Goal: Information Seeking & Learning: Learn about a topic

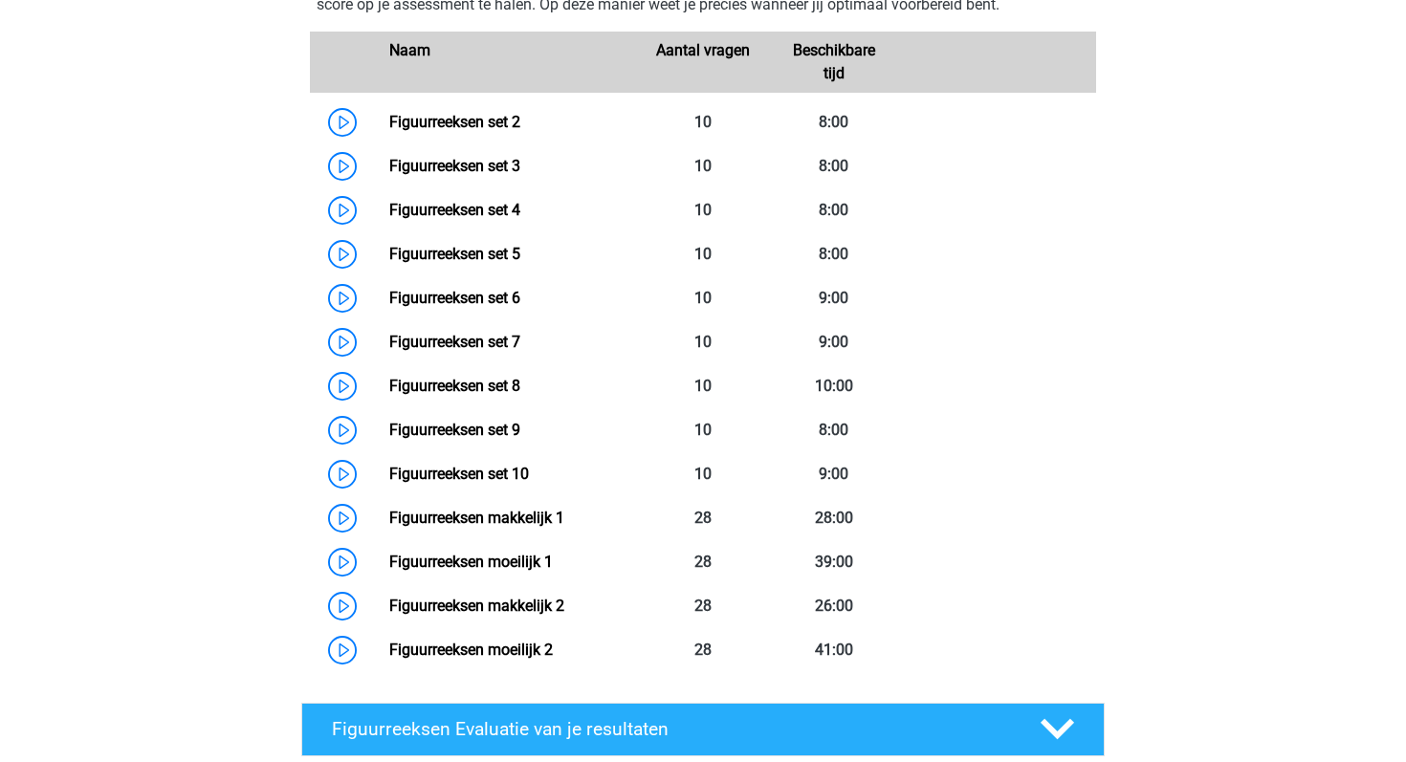
scroll to position [957, 0]
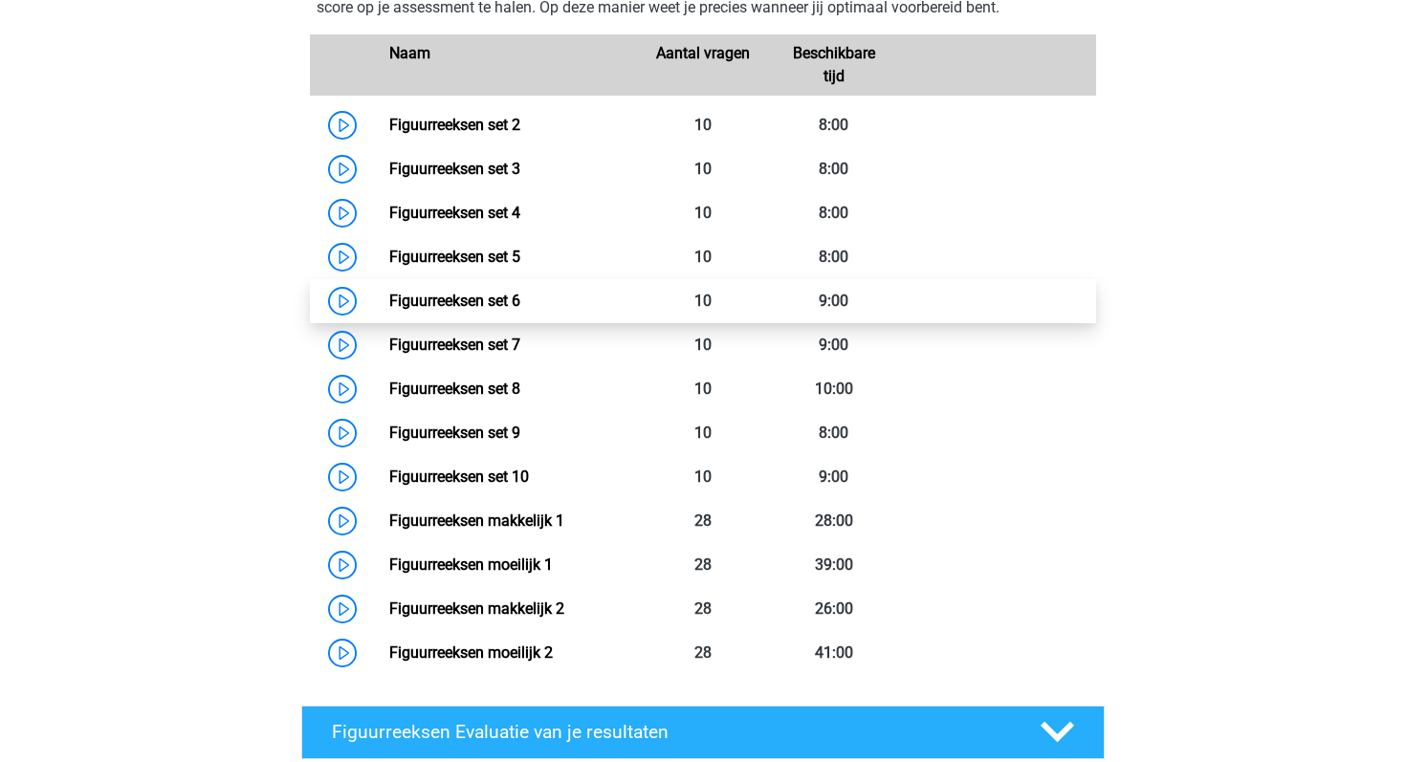
click at [389, 302] on link "Figuurreeksen set 6" at bounding box center [454, 301] width 131 height 18
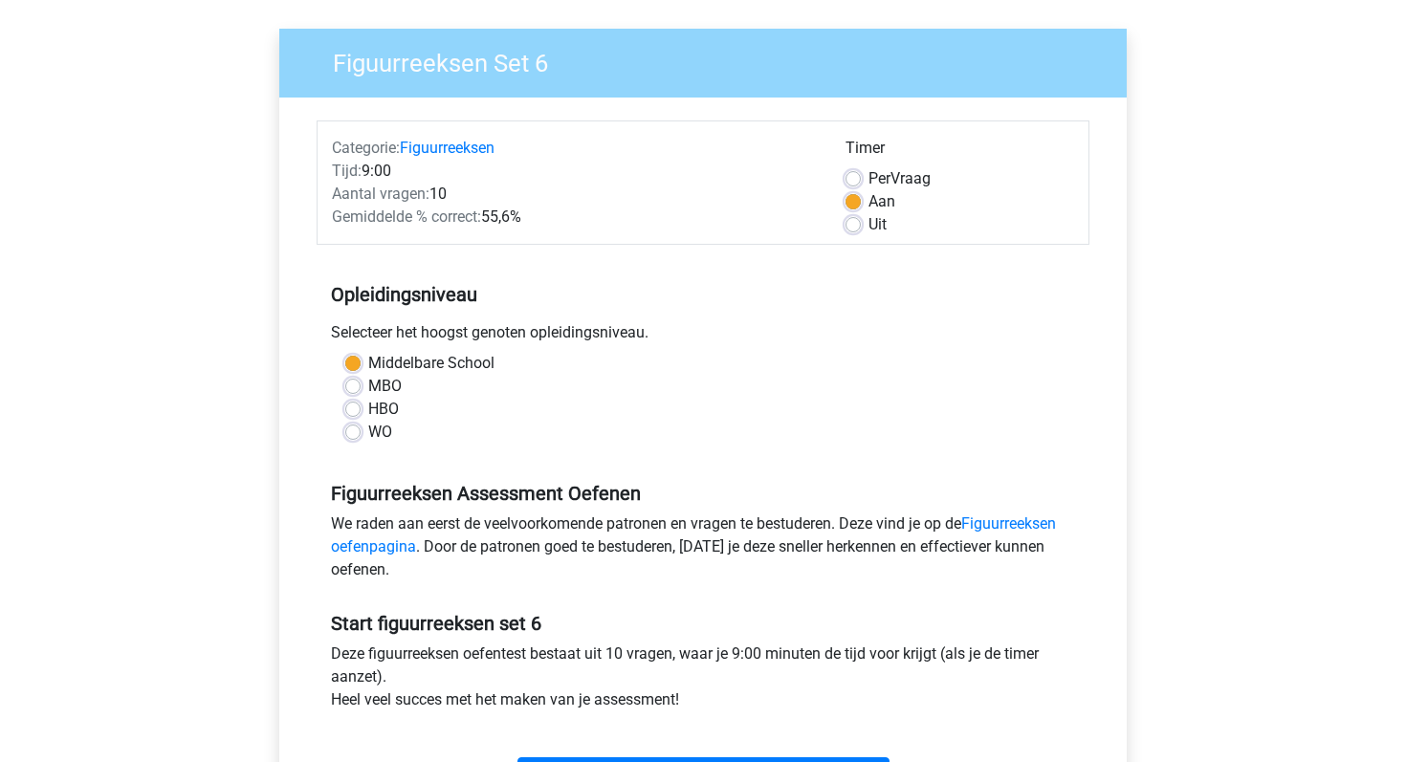
scroll to position [192, 0]
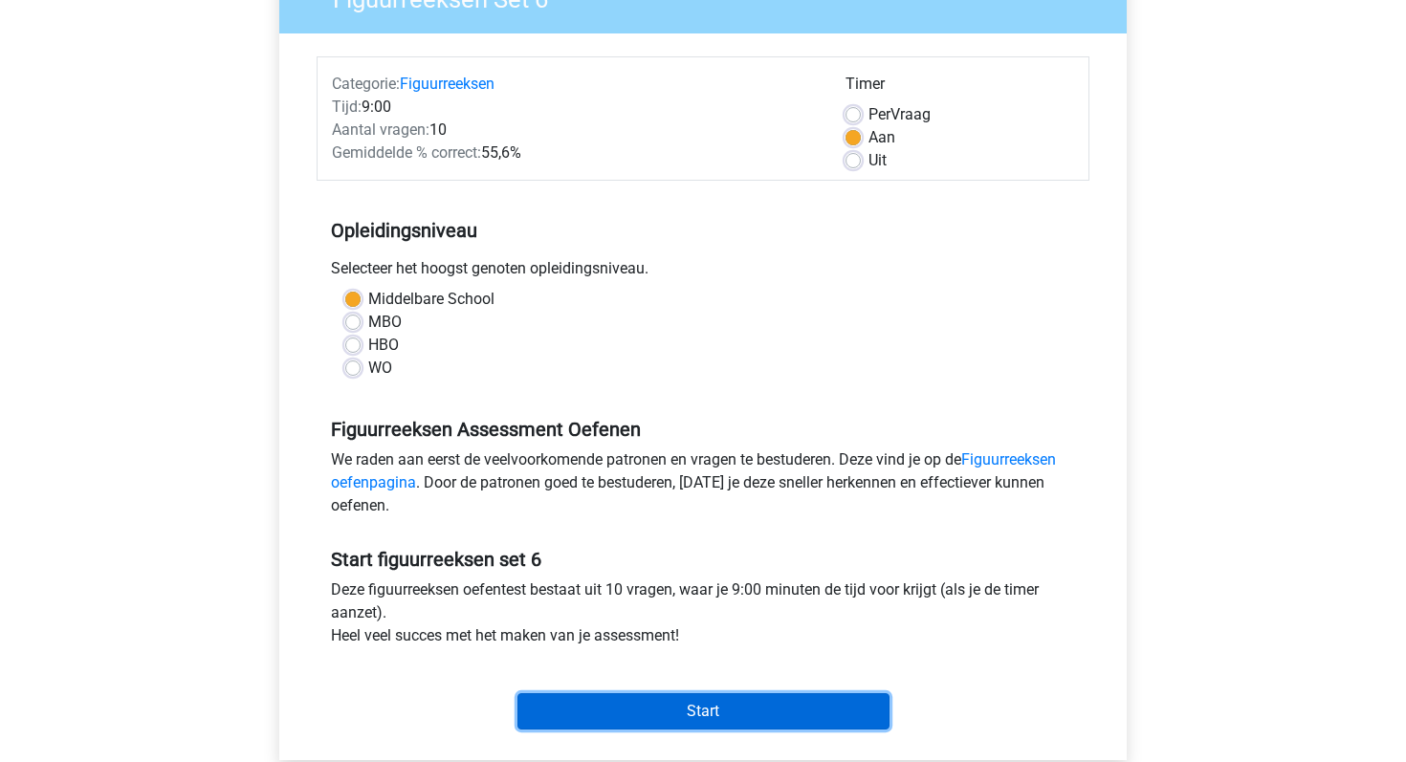
click at [721, 710] on input "Start" at bounding box center [703, 711] width 372 height 36
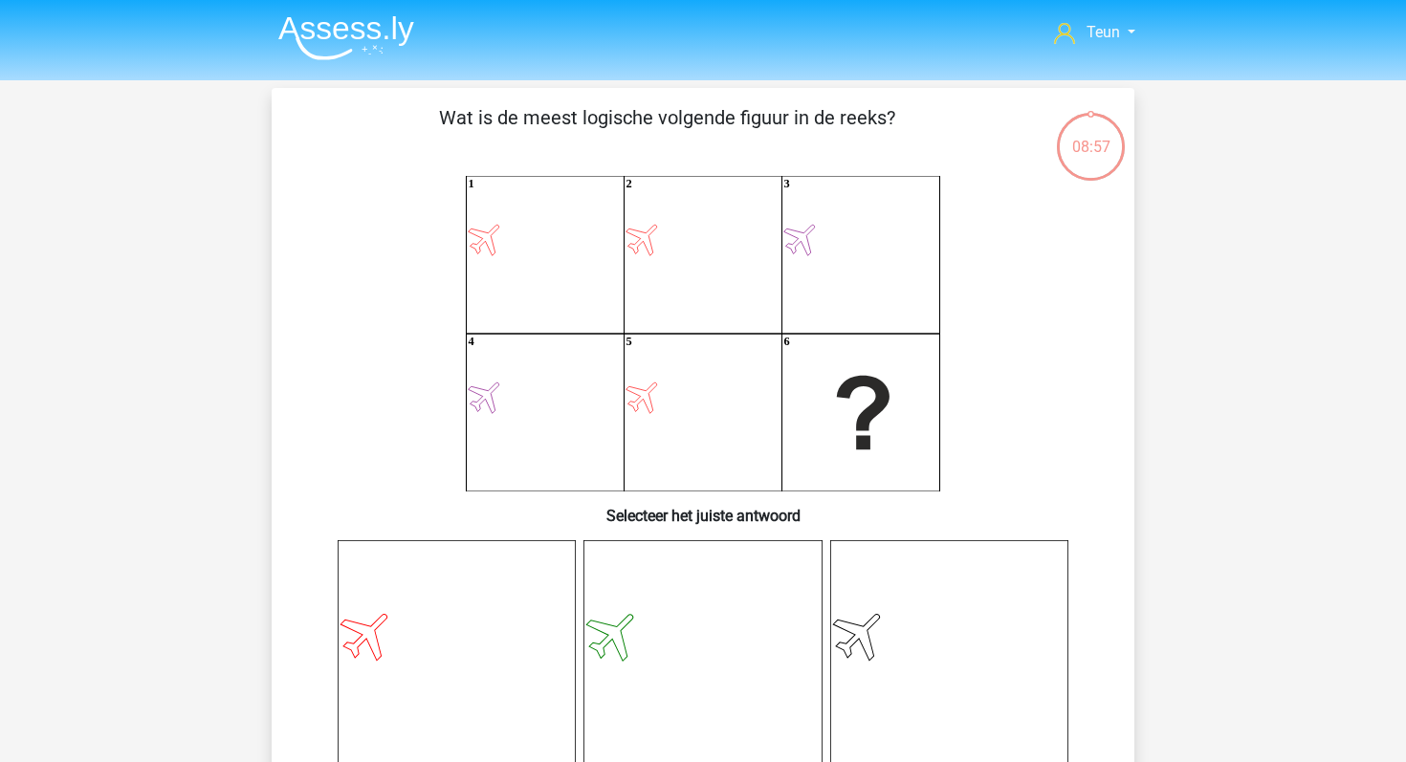
click at [512, 652] on icon at bounding box center [457, 659] width 238 height 238
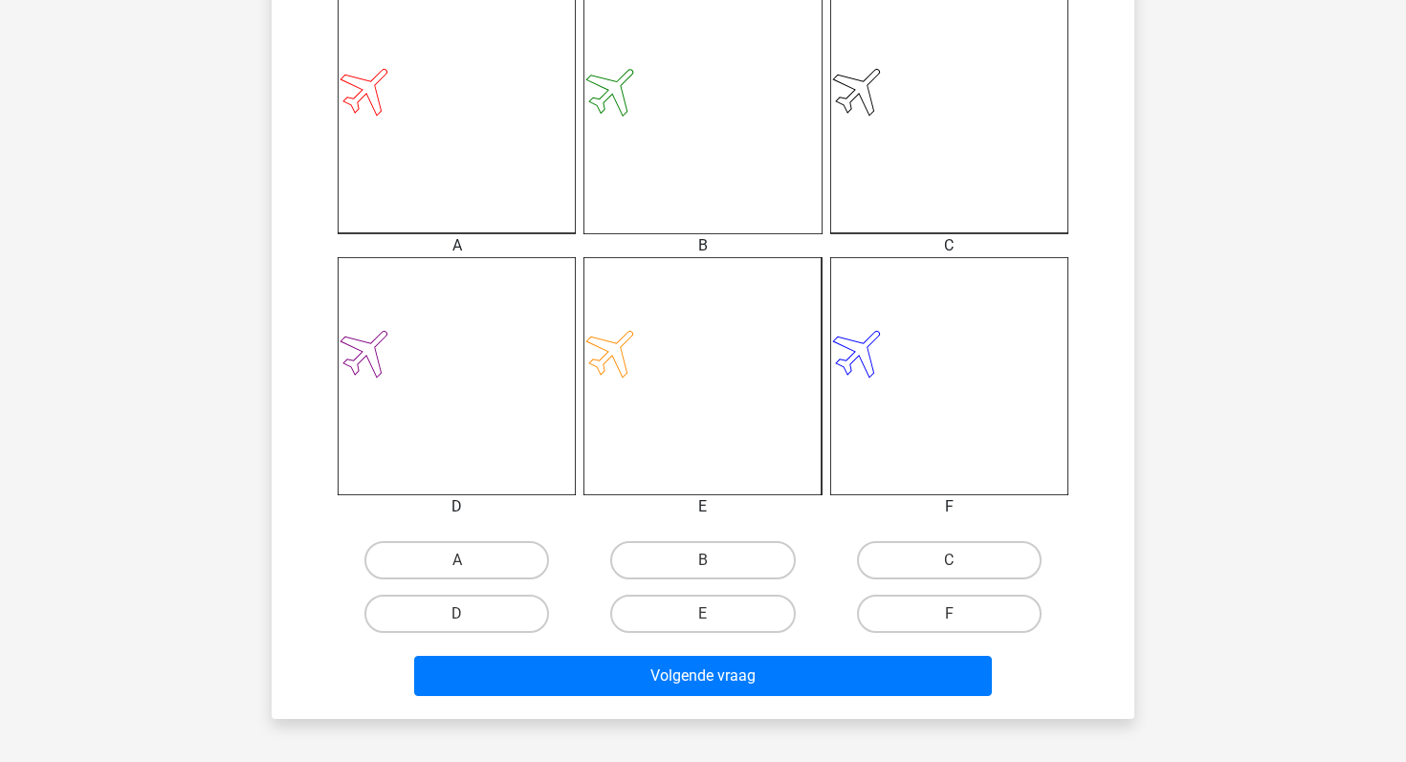
scroll to position [588, 0]
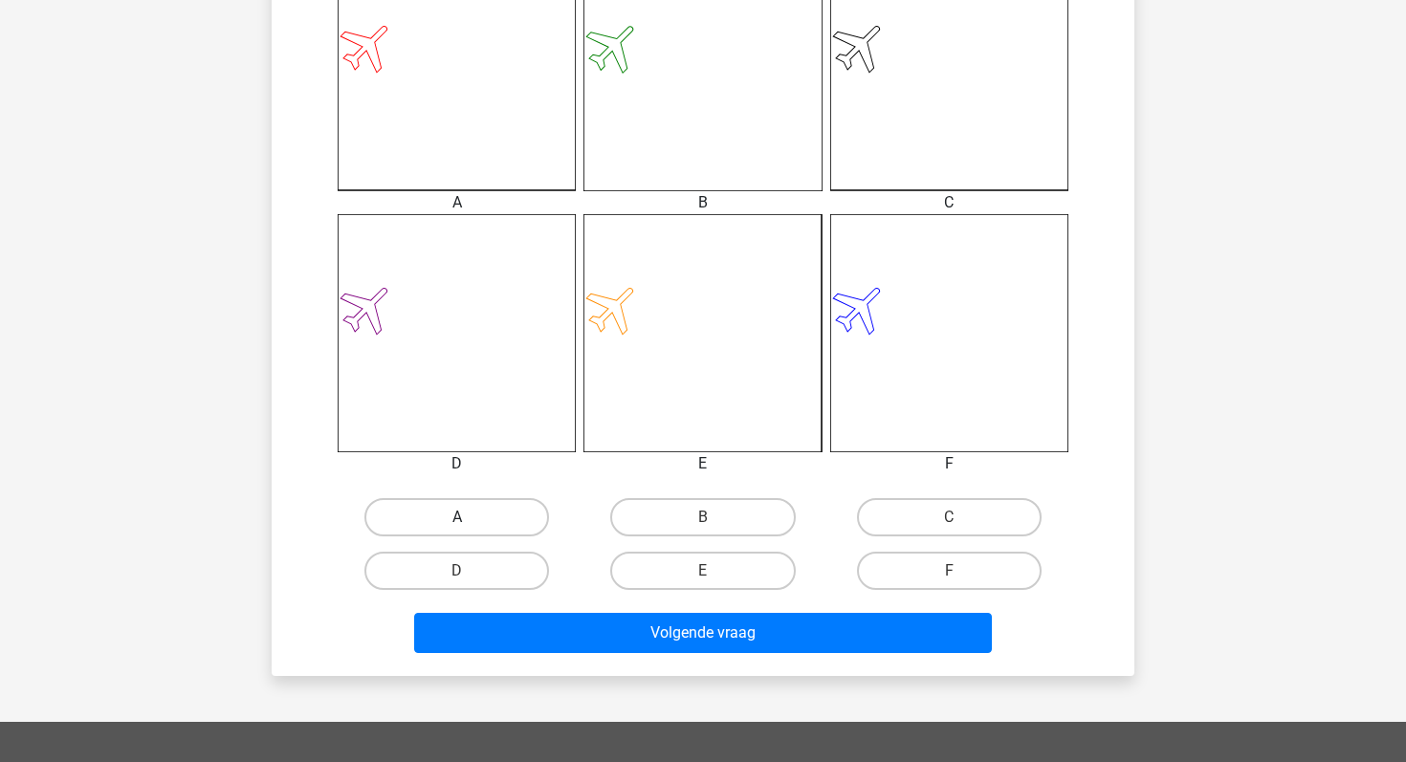
click at [500, 510] on label "A" at bounding box center [456, 517] width 185 height 38
click at [470, 517] on input "A" at bounding box center [463, 523] width 12 height 12
radio input "true"
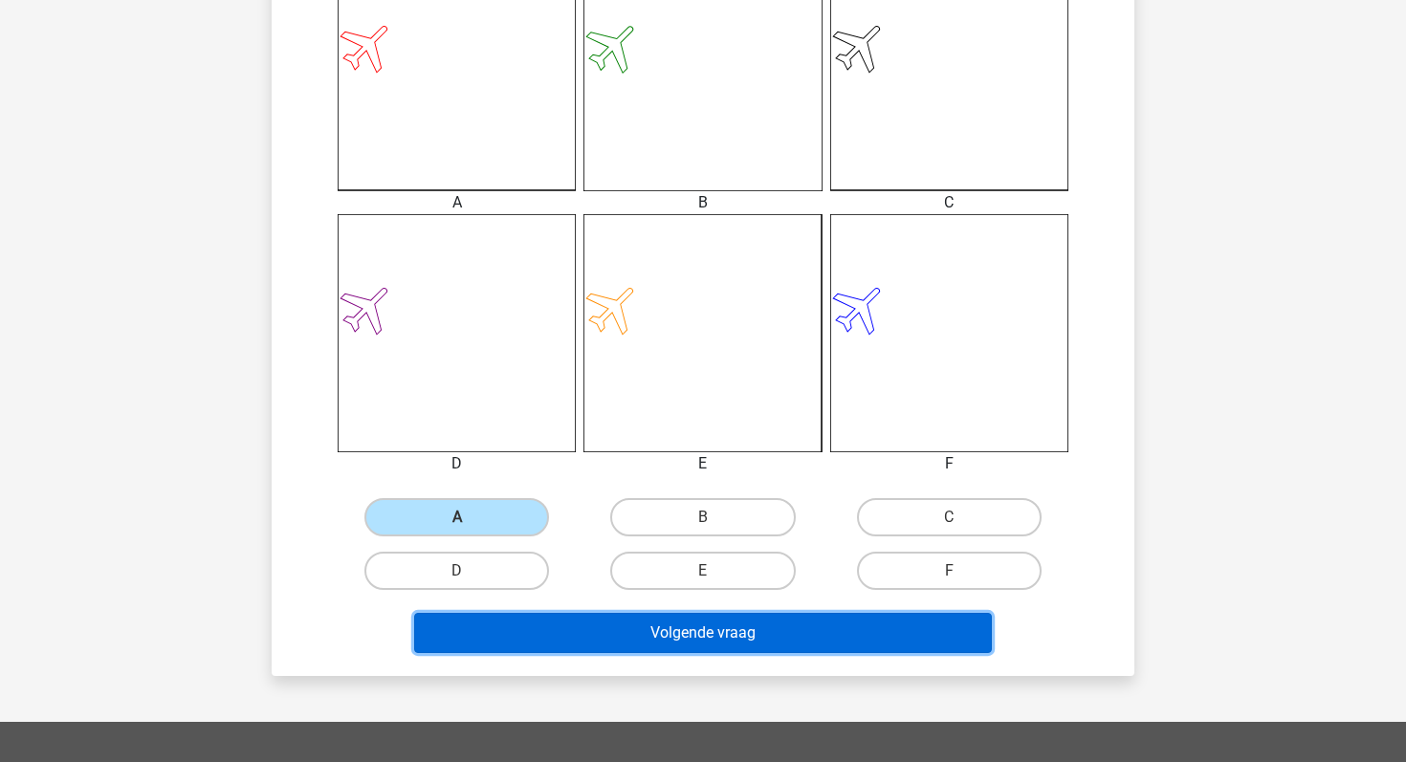
click at [595, 645] on button "Volgende vraag" at bounding box center [703, 633] width 579 height 40
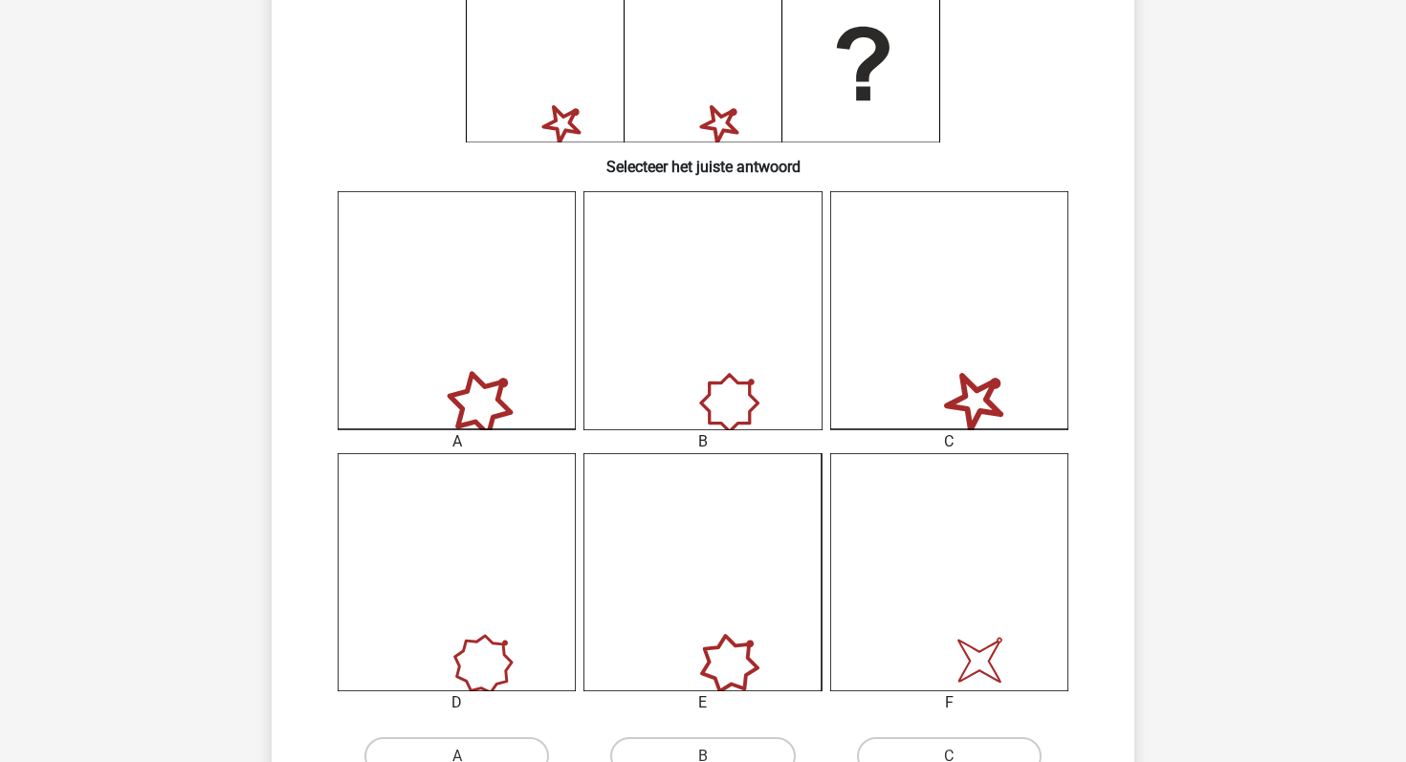
scroll to position [471, 0]
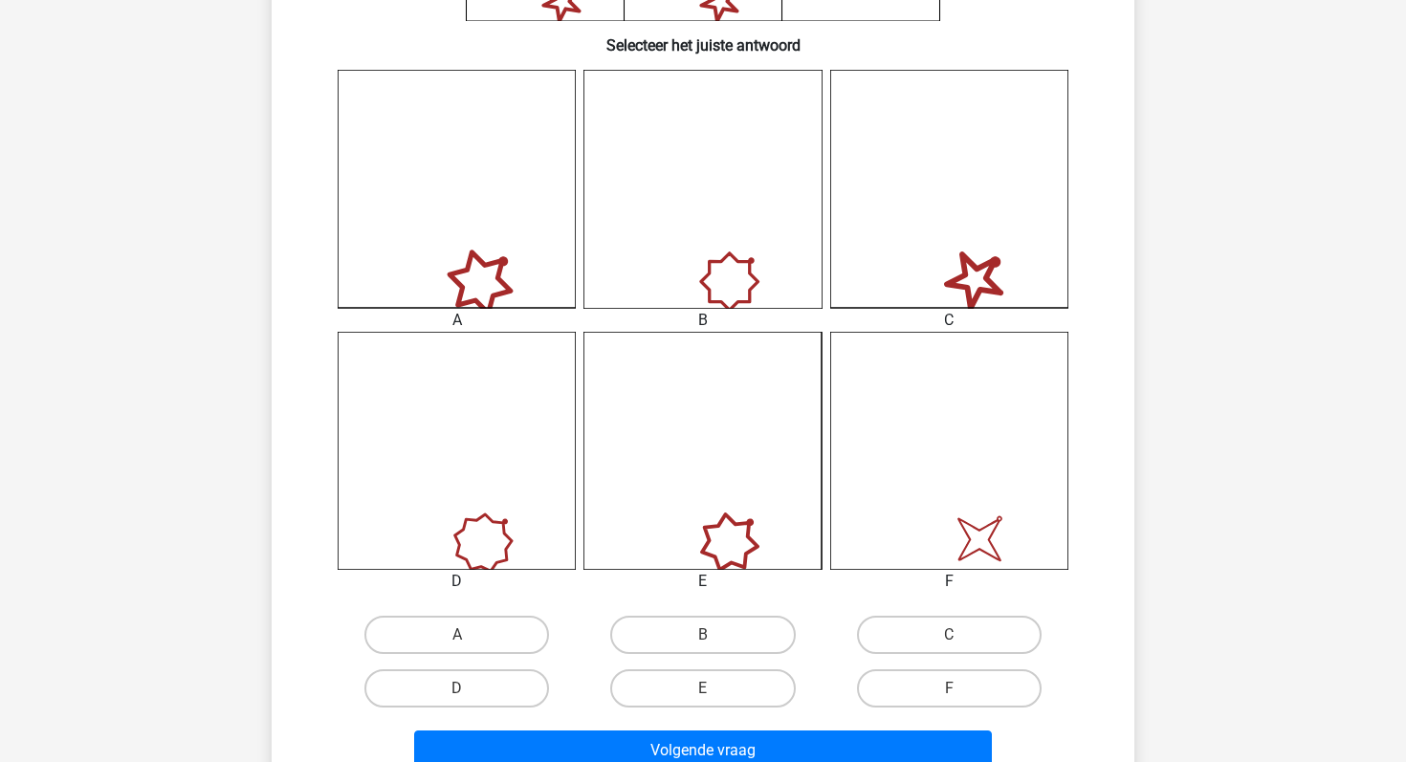
click at [950, 693] on input "F" at bounding box center [955, 695] width 12 height 12
radio input "true"
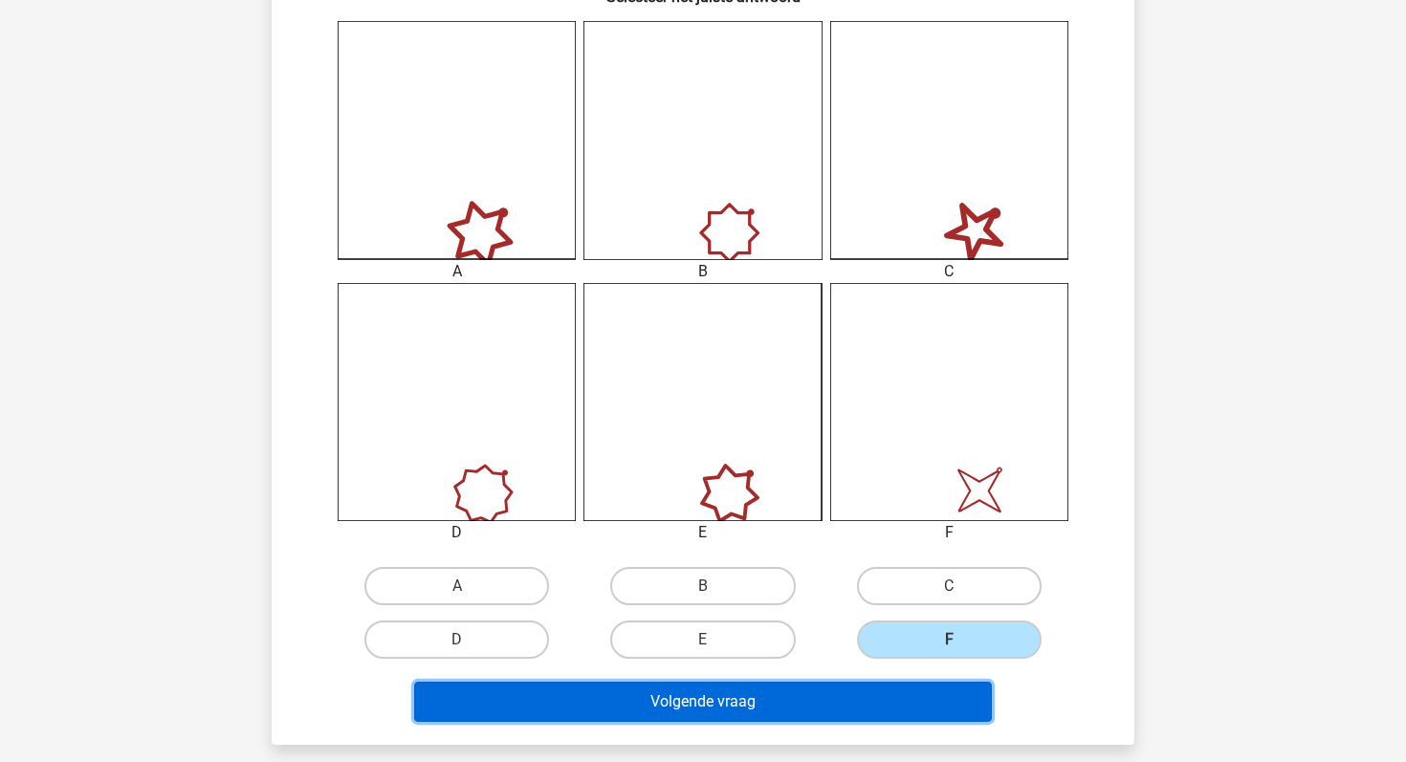
click at [800, 705] on button "Volgende vraag" at bounding box center [703, 702] width 579 height 40
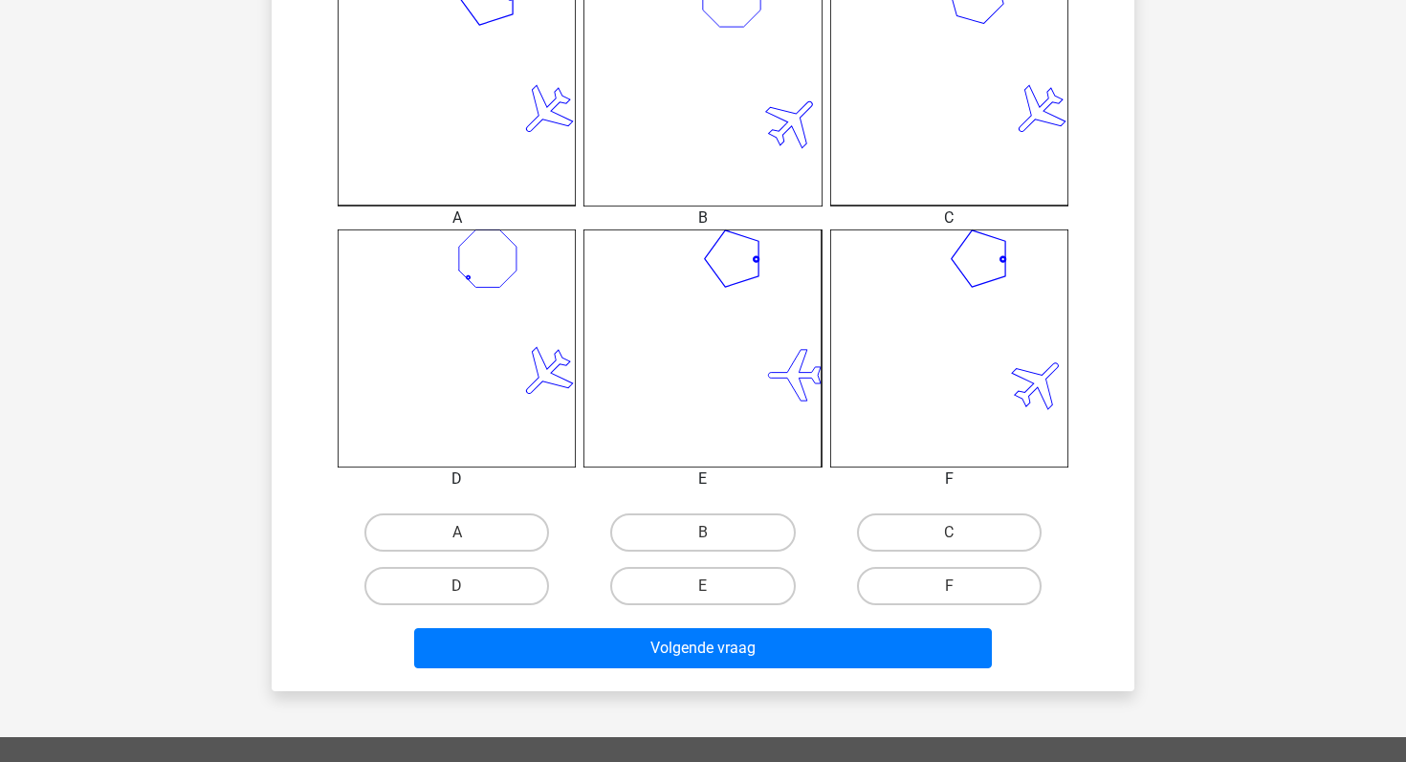
scroll to position [593, 0]
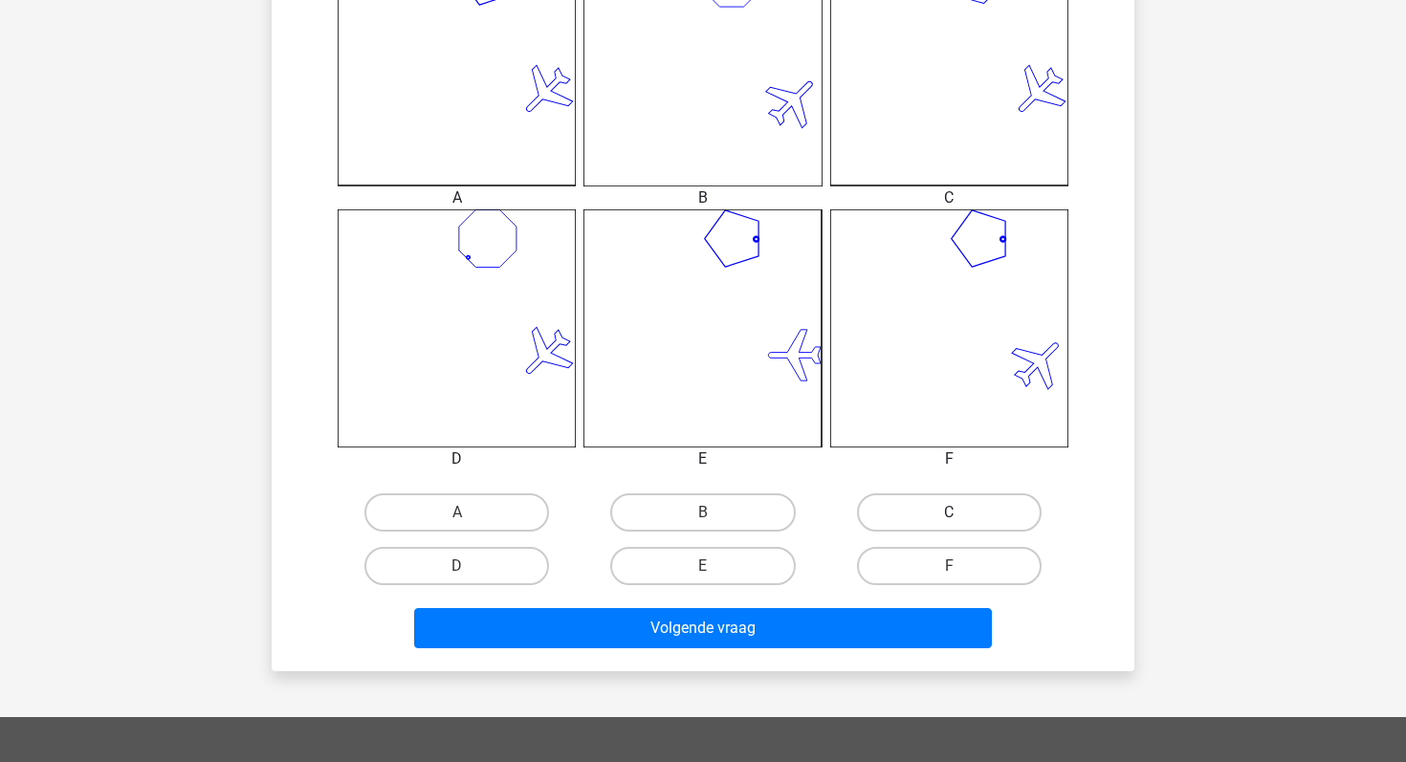
click at [885, 503] on label "C" at bounding box center [949, 512] width 185 height 38
click at [949, 513] on input "C" at bounding box center [955, 519] width 12 height 12
radio input "true"
click at [890, 565] on label "F" at bounding box center [949, 566] width 185 height 38
click at [949, 566] on input "F" at bounding box center [955, 572] width 12 height 12
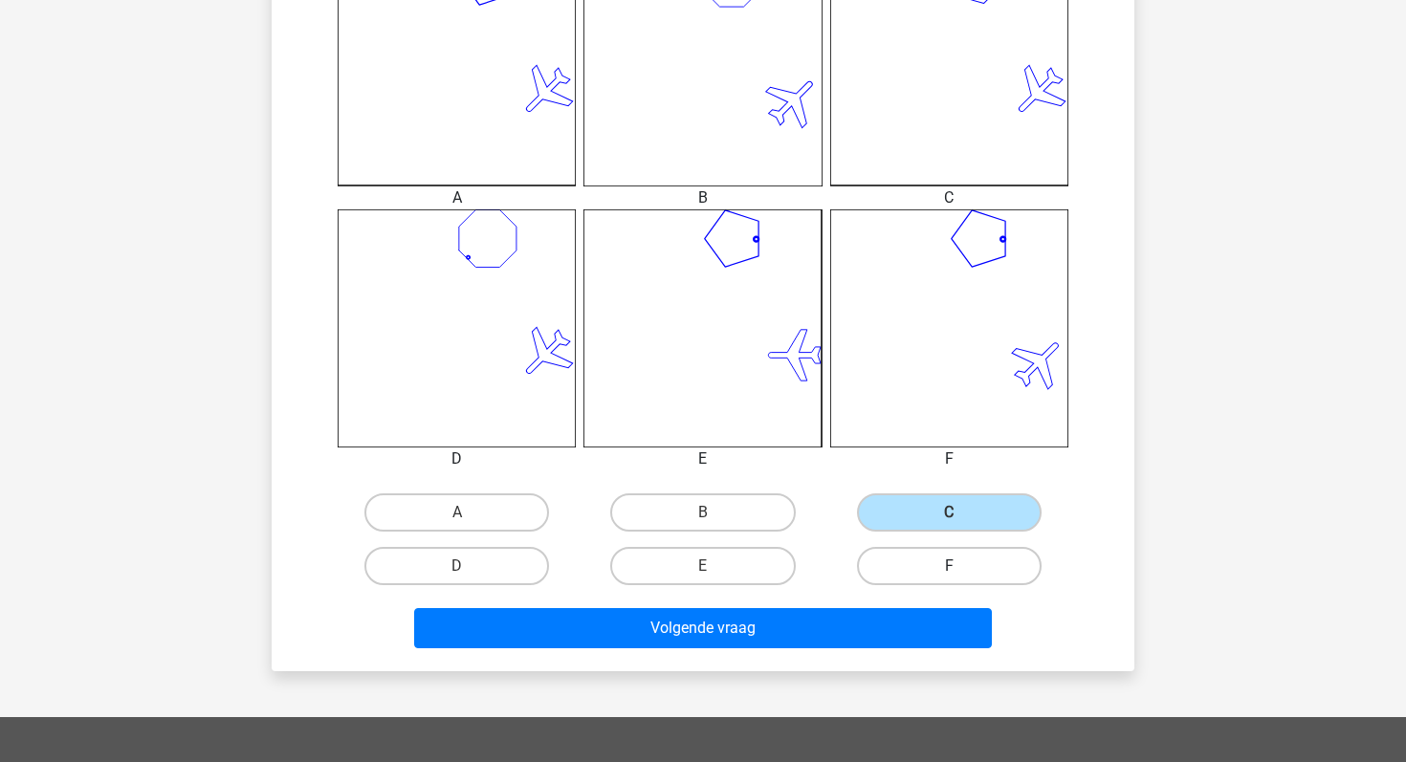
radio input "true"
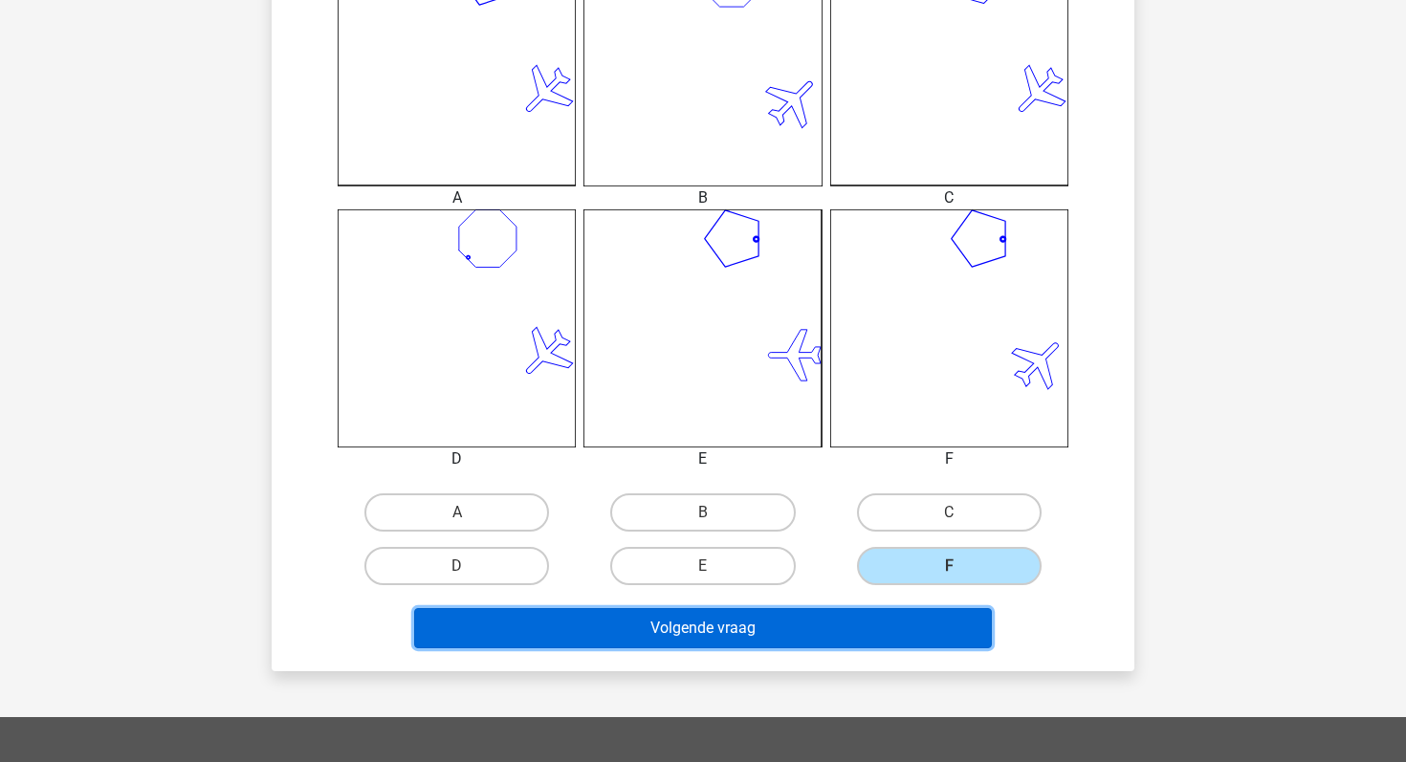
click at [837, 630] on button "Volgende vraag" at bounding box center [703, 628] width 579 height 40
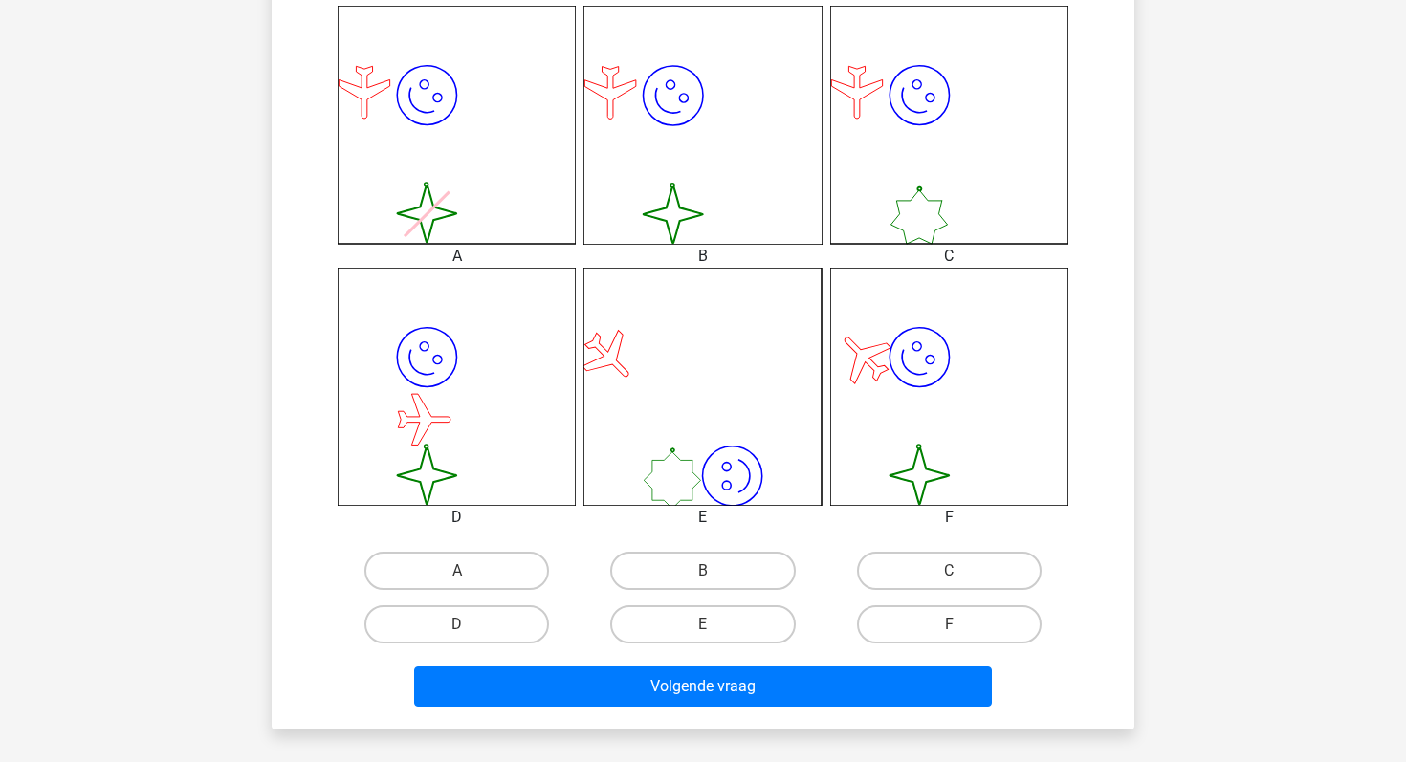
scroll to position [541, 0]
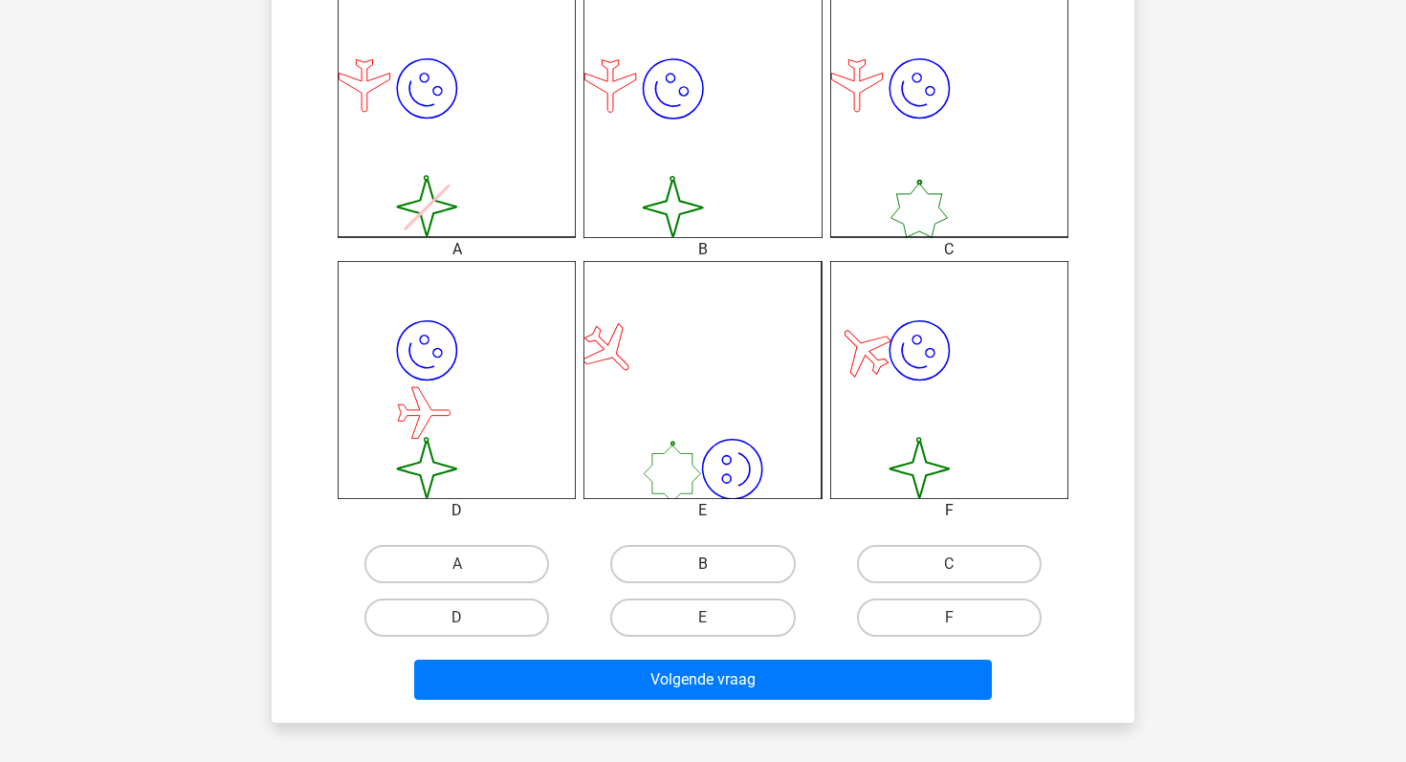
click at [700, 569] on label "B" at bounding box center [702, 564] width 185 height 38
click at [703, 569] on input "B" at bounding box center [709, 570] width 12 height 12
radio input "true"
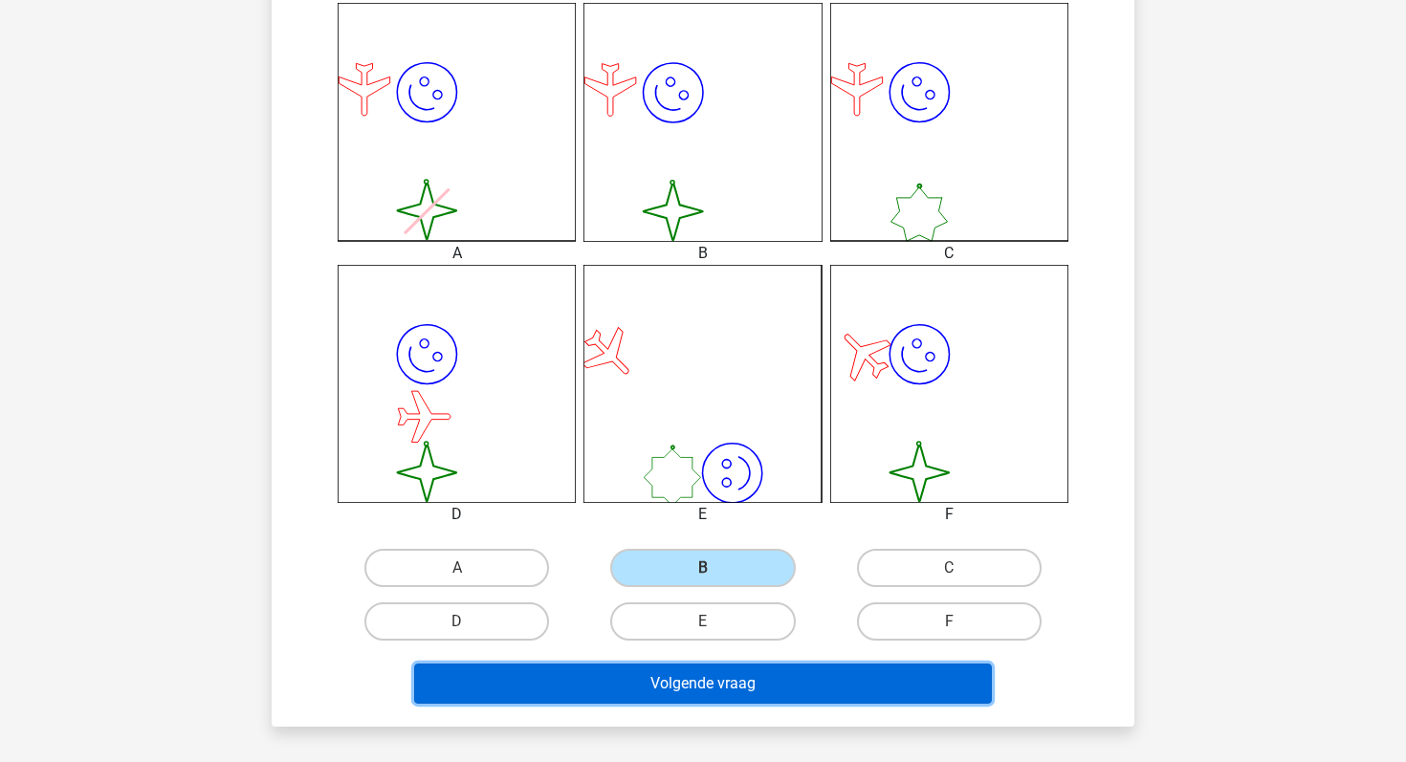
click at [704, 682] on button "Volgende vraag" at bounding box center [703, 684] width 579 height 40
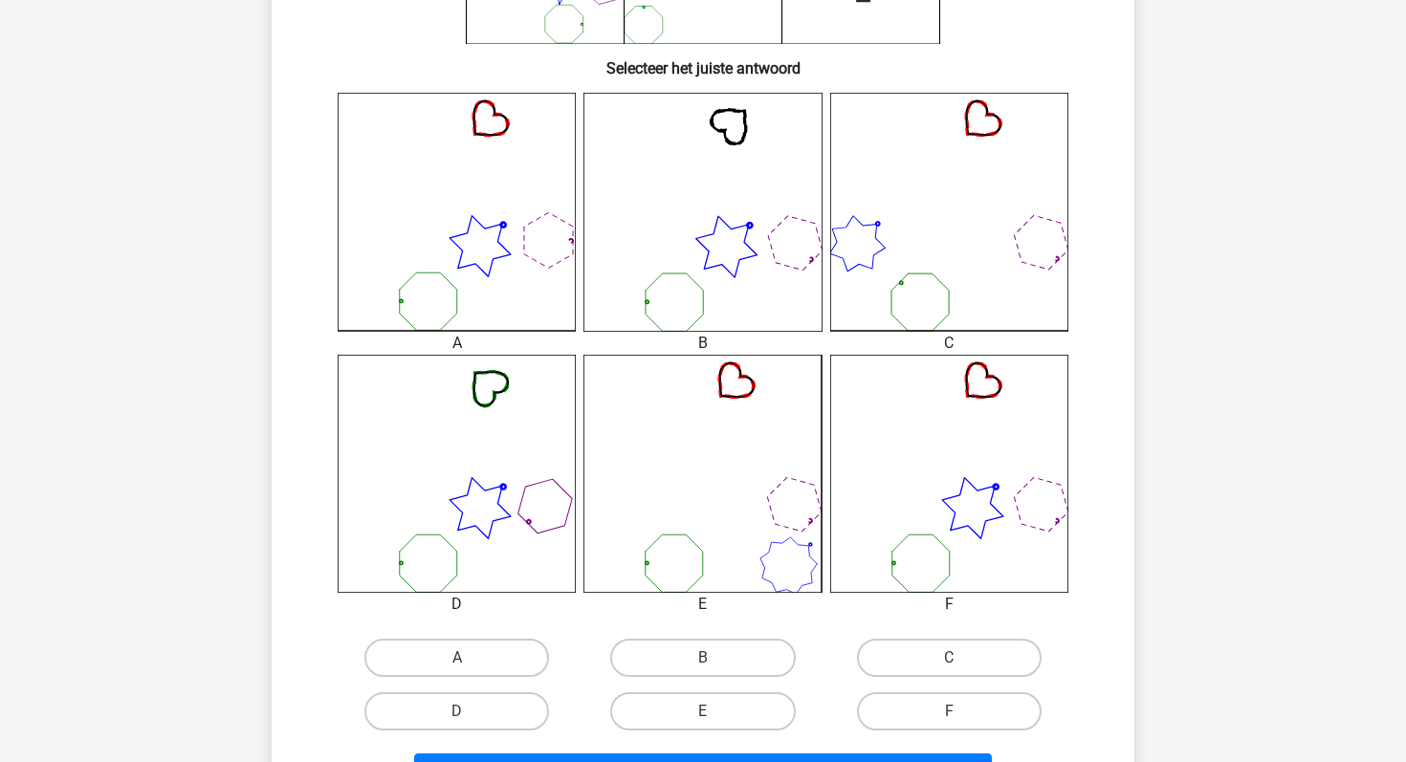
scroll to position [449, 0]
click at [895, 691] on label "F" at bounding box center [949, 709] width 185 height 38
click at [949, 710] on input "F" at bounding box center [955, 716] width 12 height 12
radio input "true"
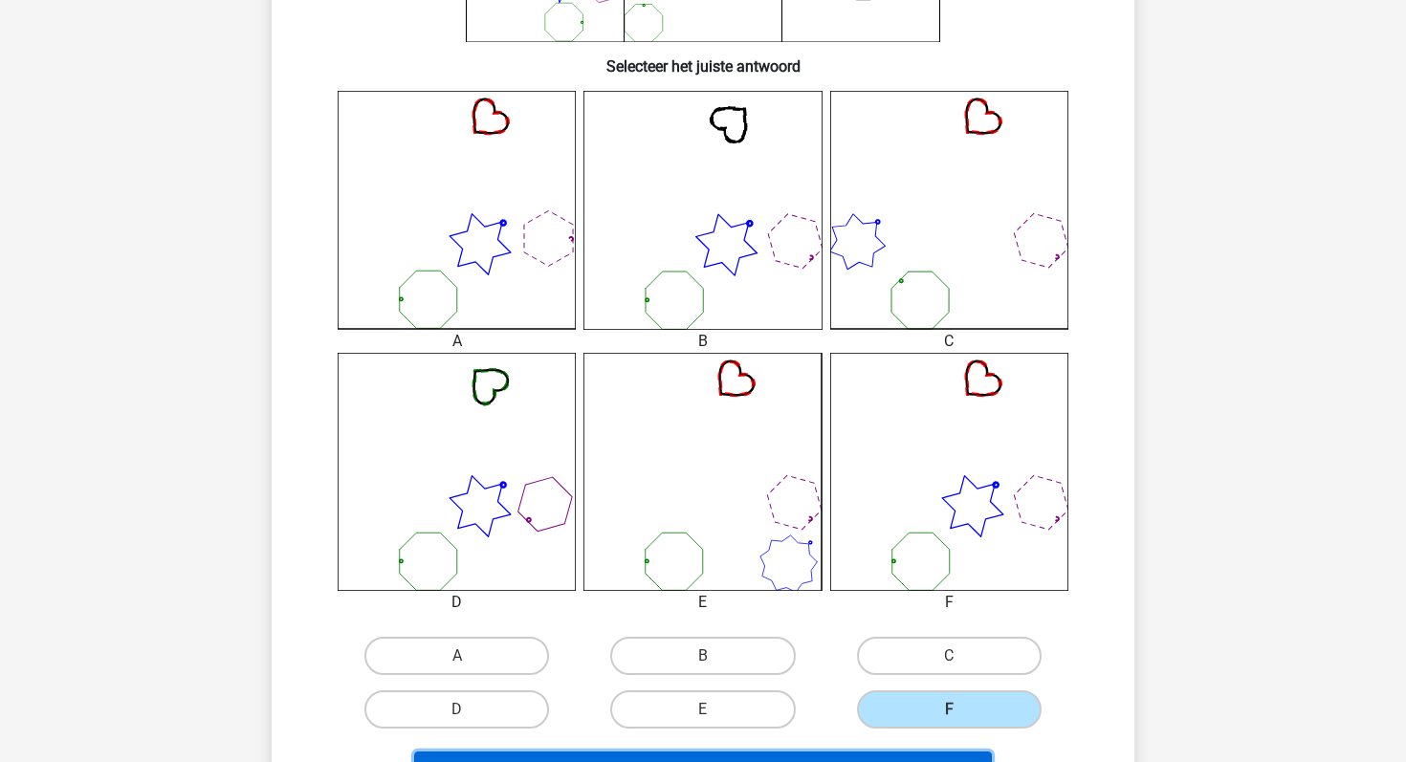
click at [879, 755] on button "Volgende vraag" at bounding box center [703, 772] width 579 height 40
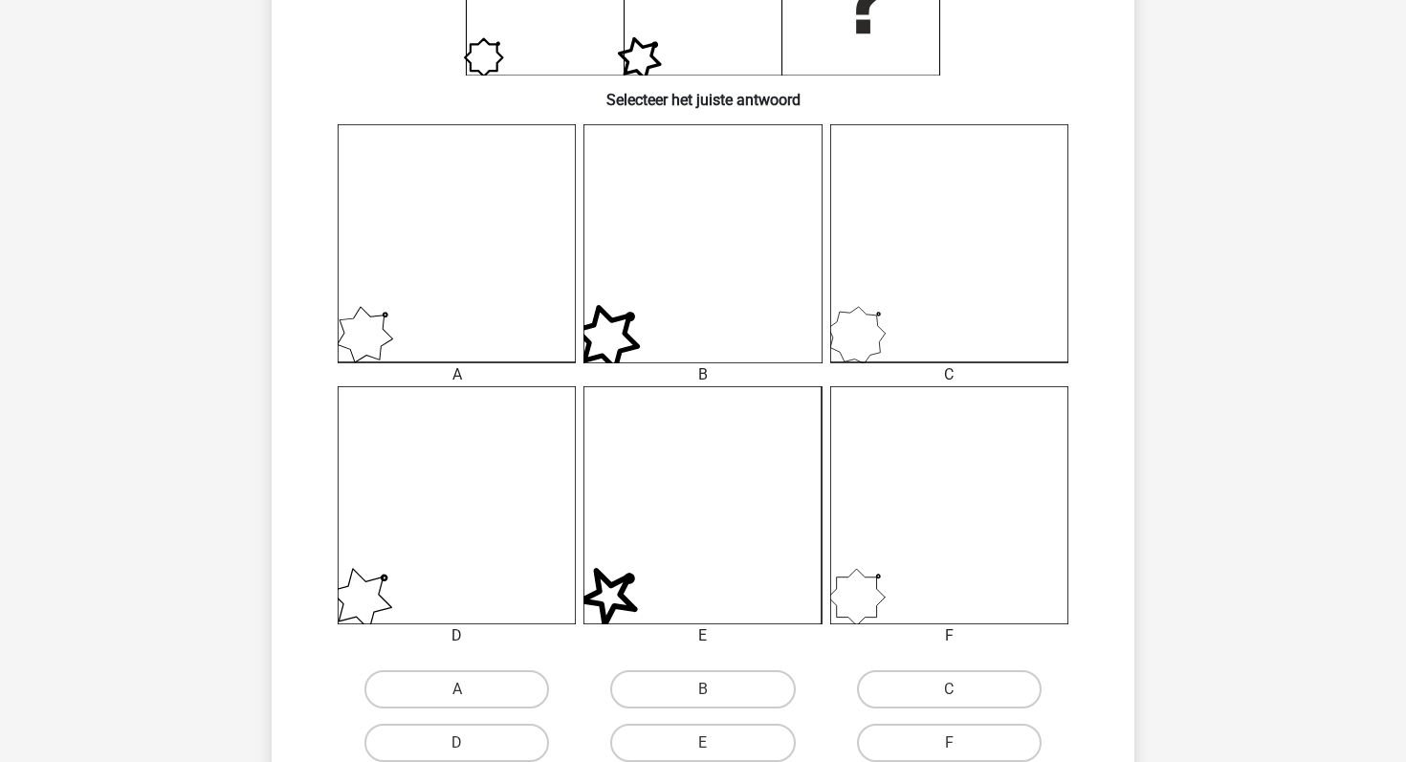
scroll to position [454, 0]
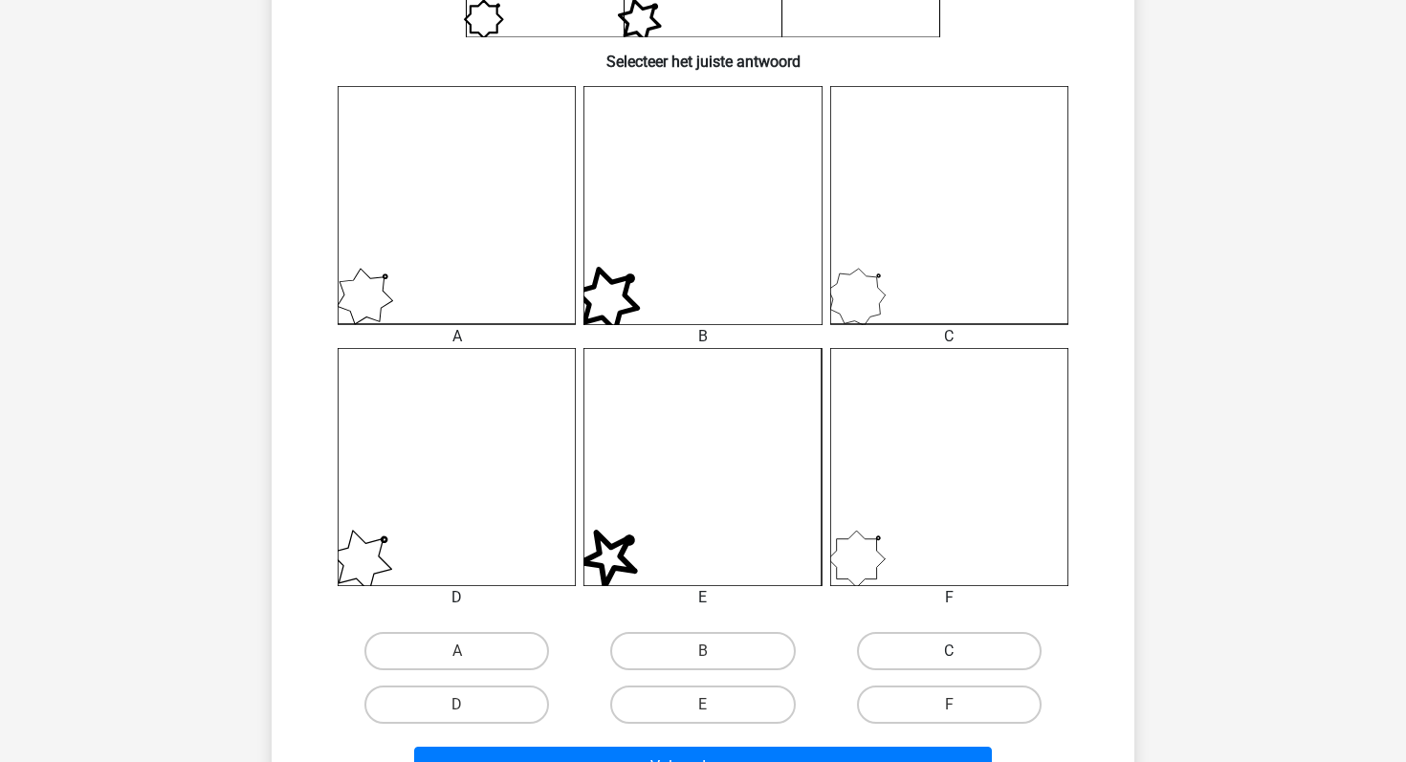
click at [930, 644] on label "C" at bounding box center [949, 651] width 185 height 38
click at [949, 651] on input "C" at bounding box center [955, 657] width 12 height 12
radio input "true"
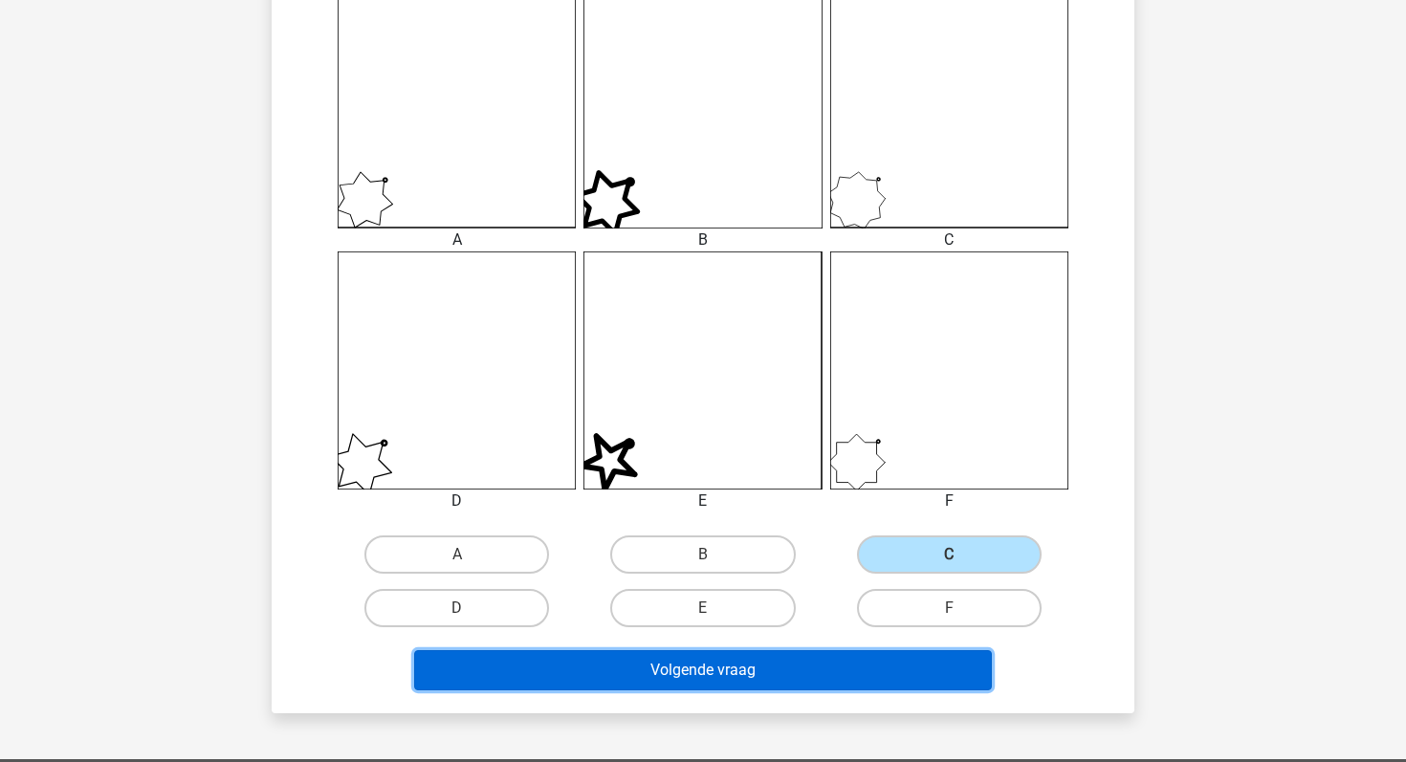
click at [846, 665] on button "Volgende vraag" at bounding box center [703, 670] width 579 height 40
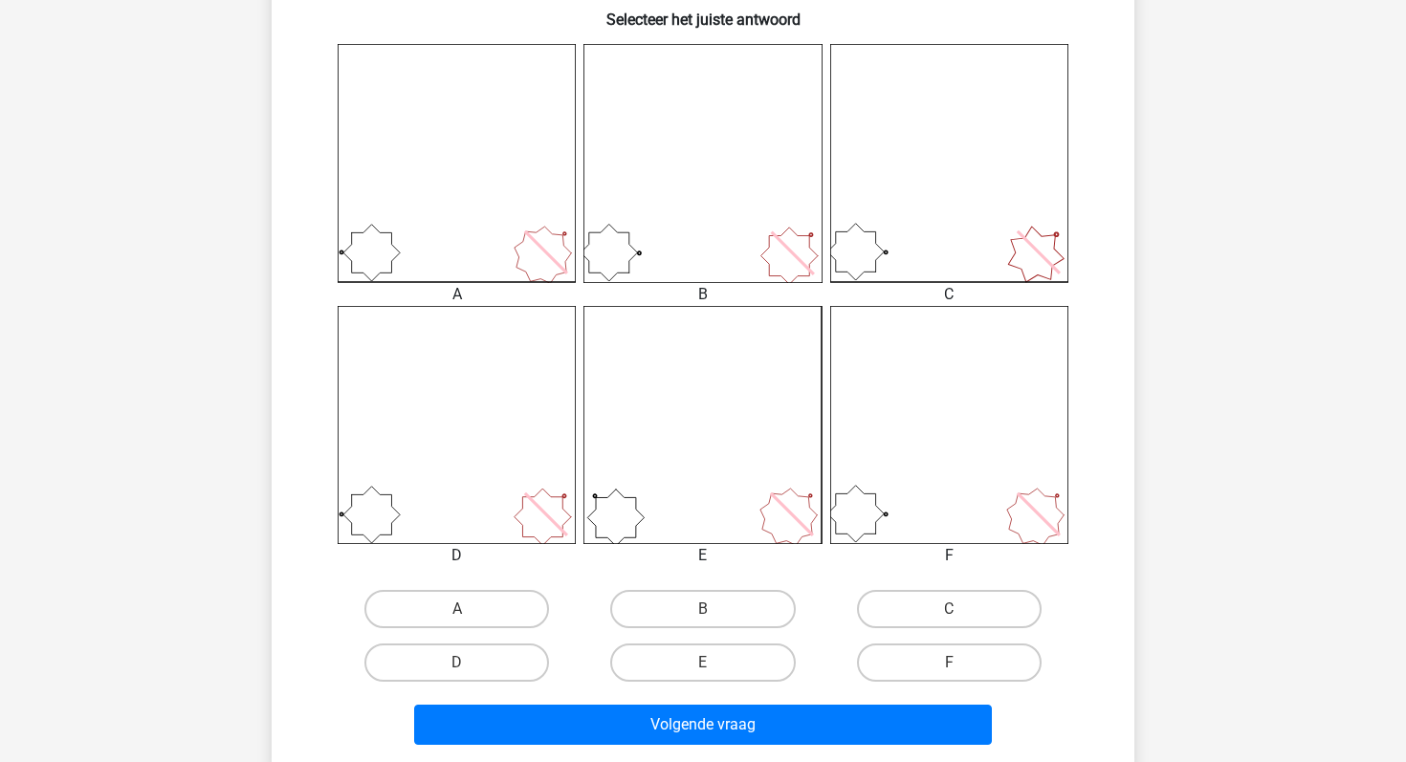
scroll to position [504, 0]
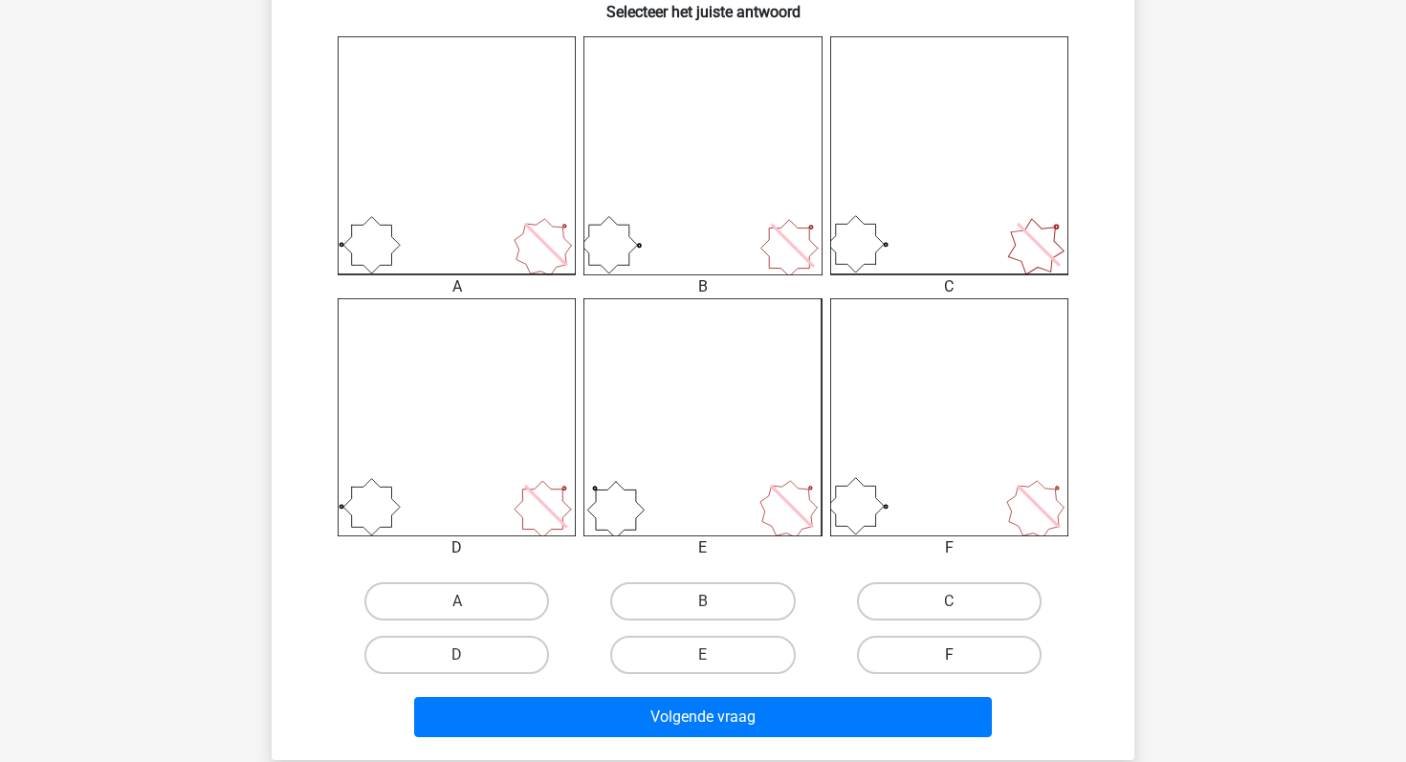
click at [938, 650] on label "F" at bounding box center [949, 655] width 185 height 38
click at [949, 655] on input "F" at bounding box center [955, 661] width 12 height 12
radio input "true"
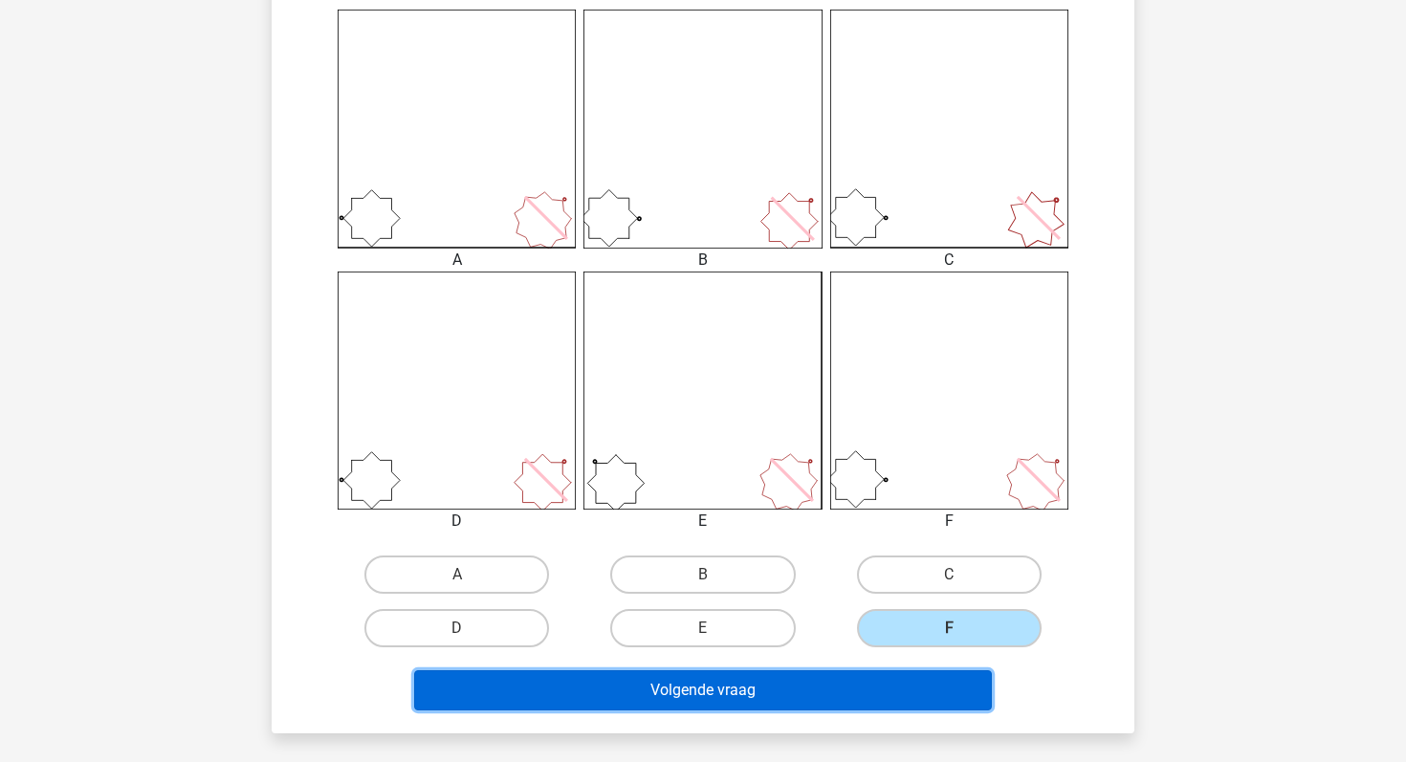
click at [807, 702] on button "Volgende vraag" at bounding box center [703, 690] width 579 height 40
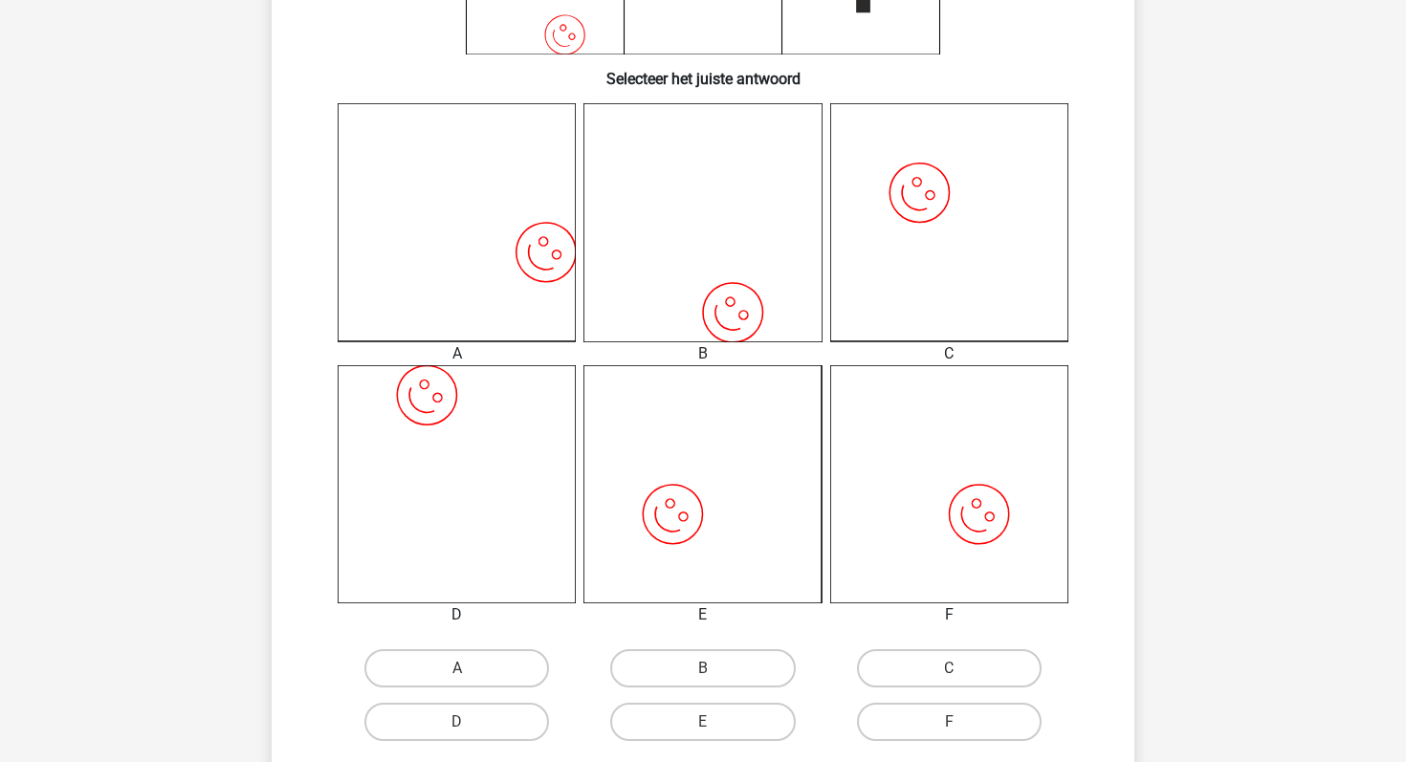
scroll to position [433, 0]
click at [741, 678] on label "B" at bounding box center [702, 672] width 185 height 38
click at [715, 678] on input "B" at bounding box center [709, 678] width 12 height 12
radio input "true"
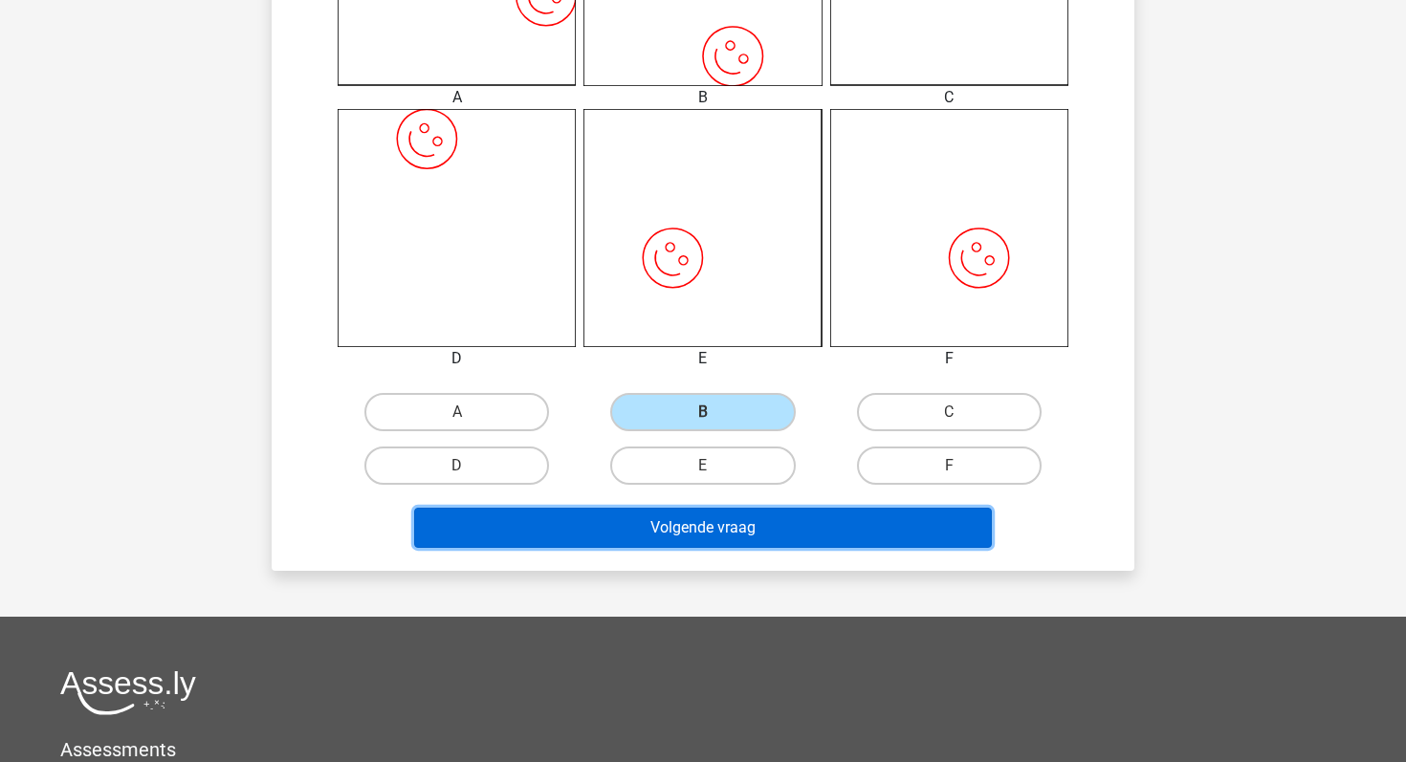
click at [719, 522] on button "Volgende vraag" at bounding box center [703, 528] width 579 height 40
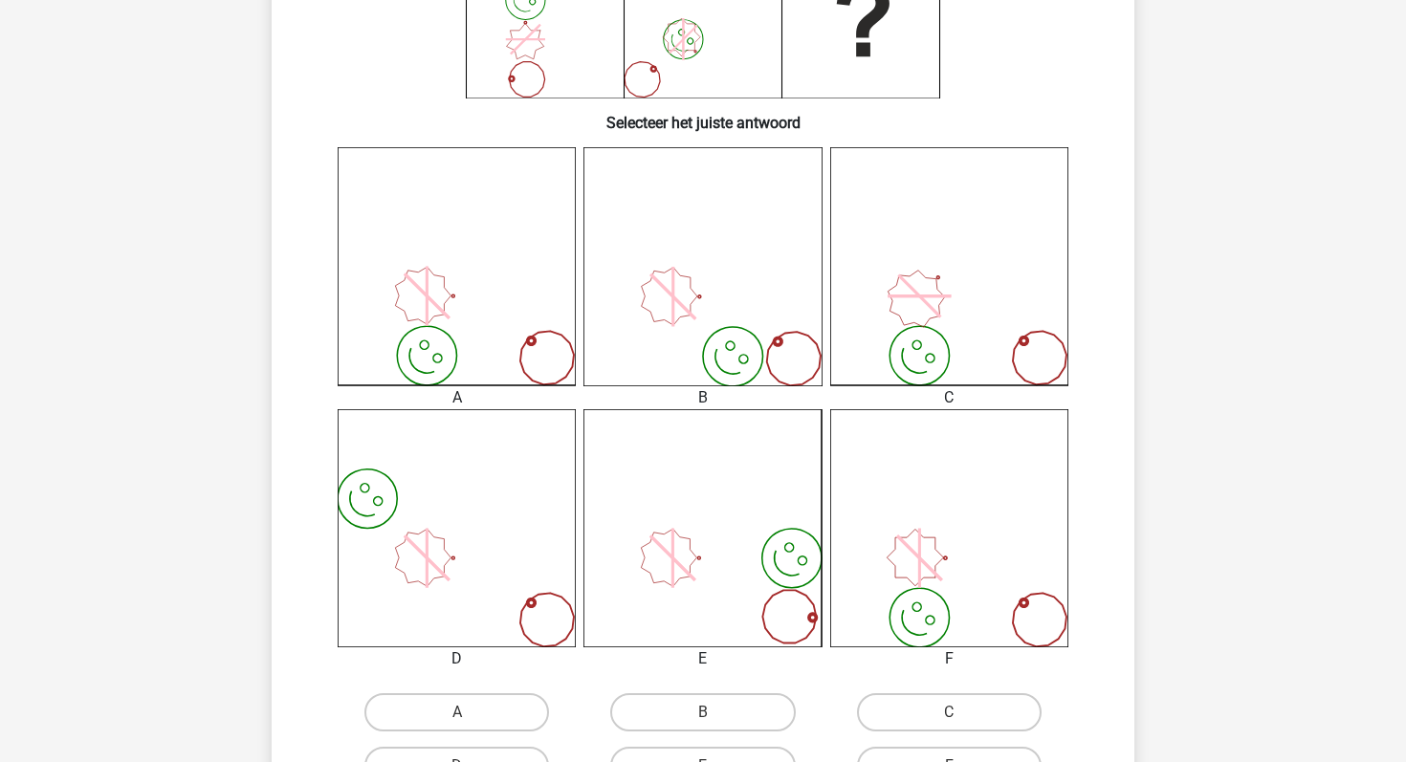
scroll to position [491, 0]
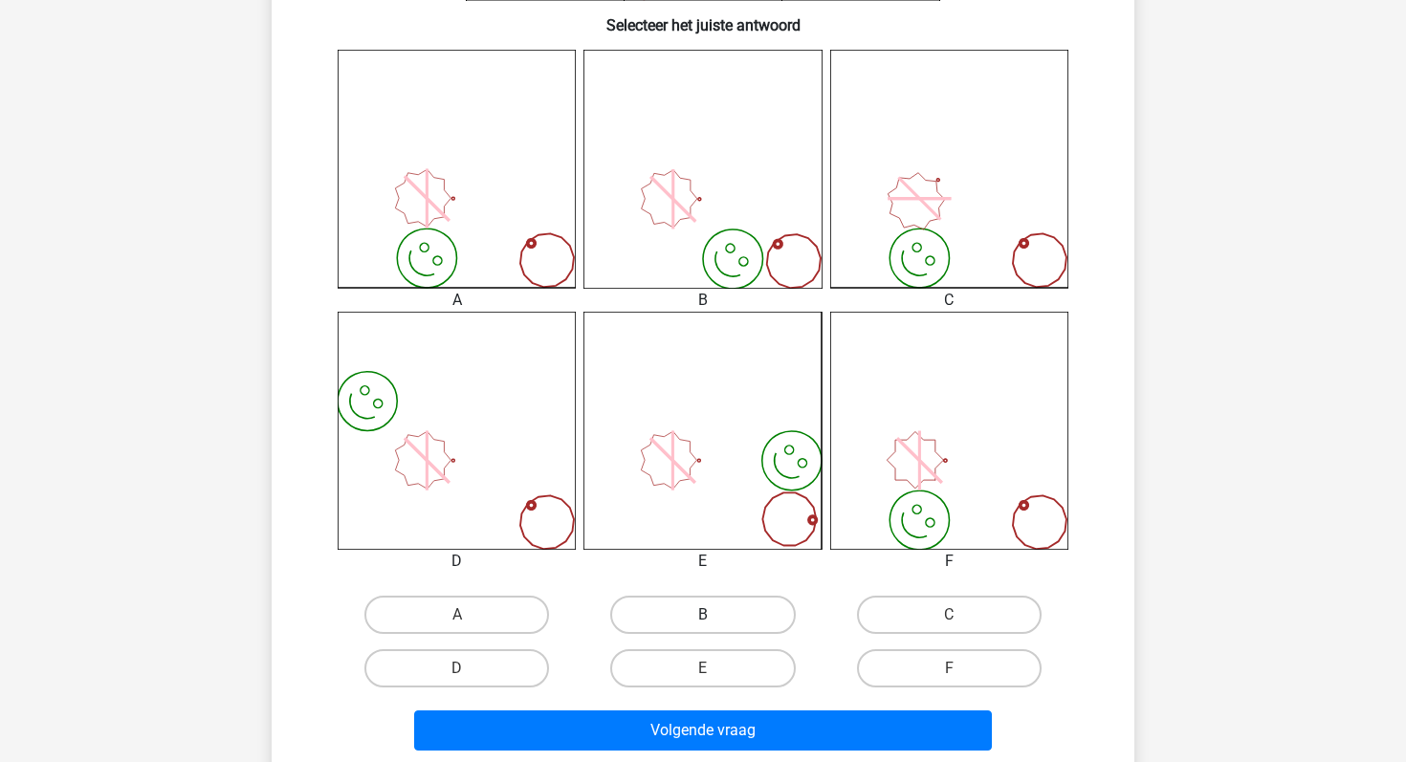
click at [659, 603] on label "B" at bounding box center [702, 615] width 185 height 38
click at [703, 615] on input "B" at bounding box center [709, 621] width 12 height 12
radio input "true"
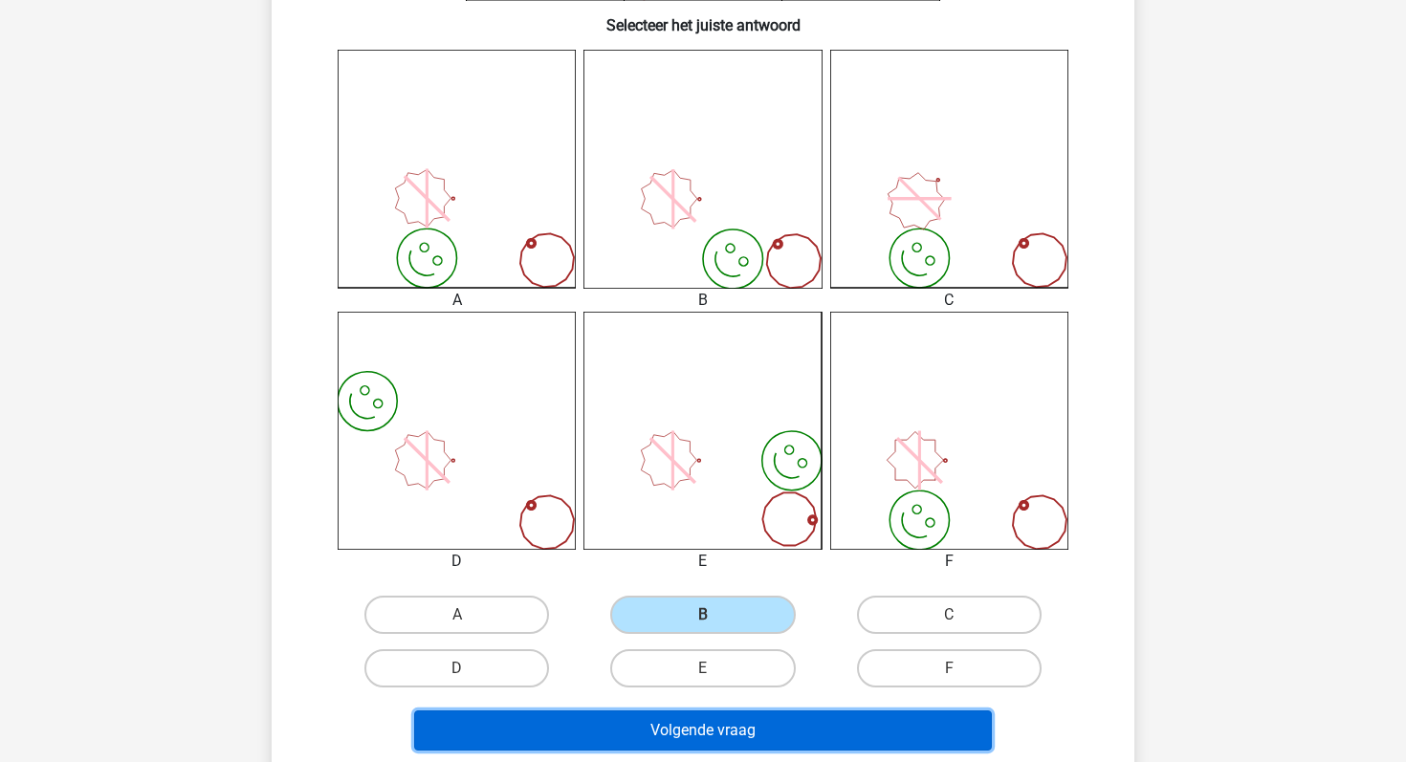
click at [669, 712] on button "Volgende vraag" at bounding box center [703, 731] width 579 height 40
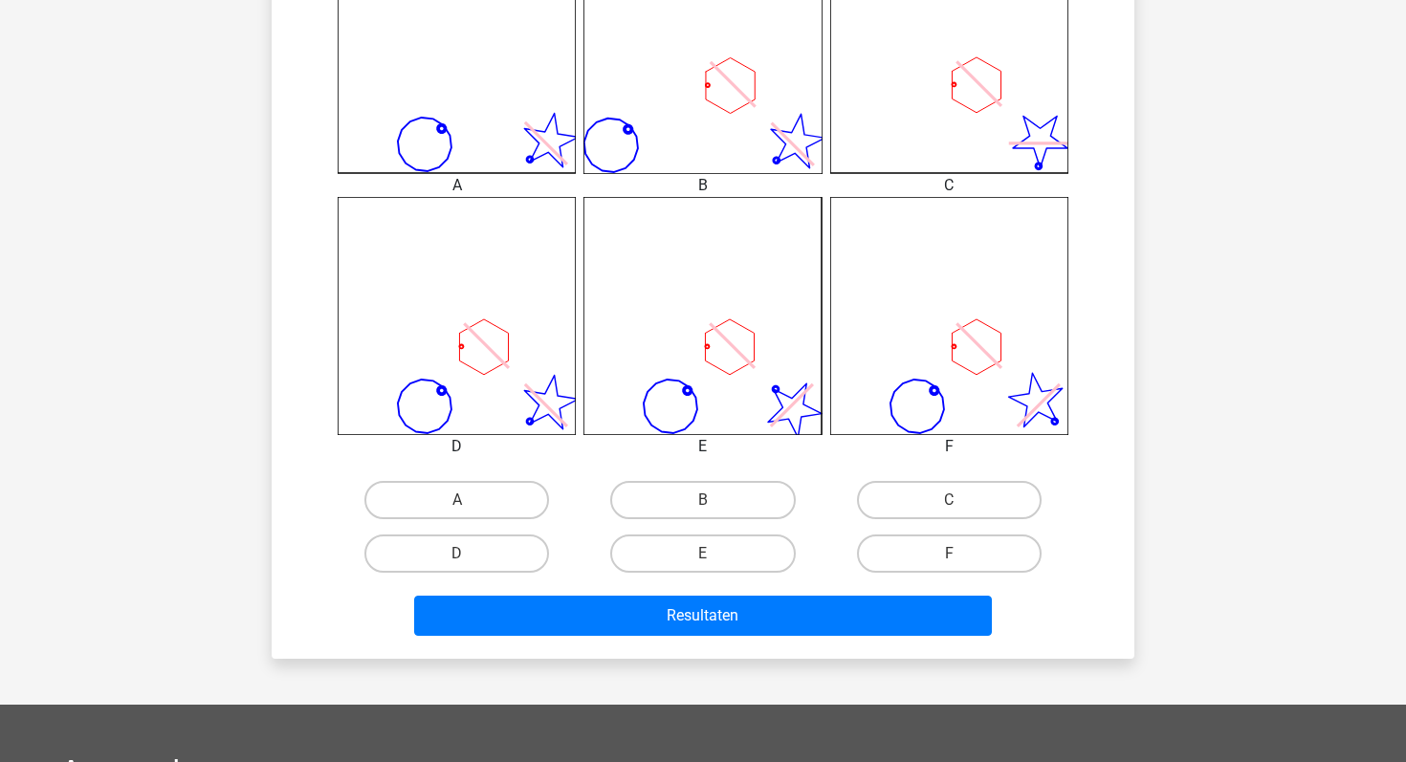
scroll to position [608, 0]
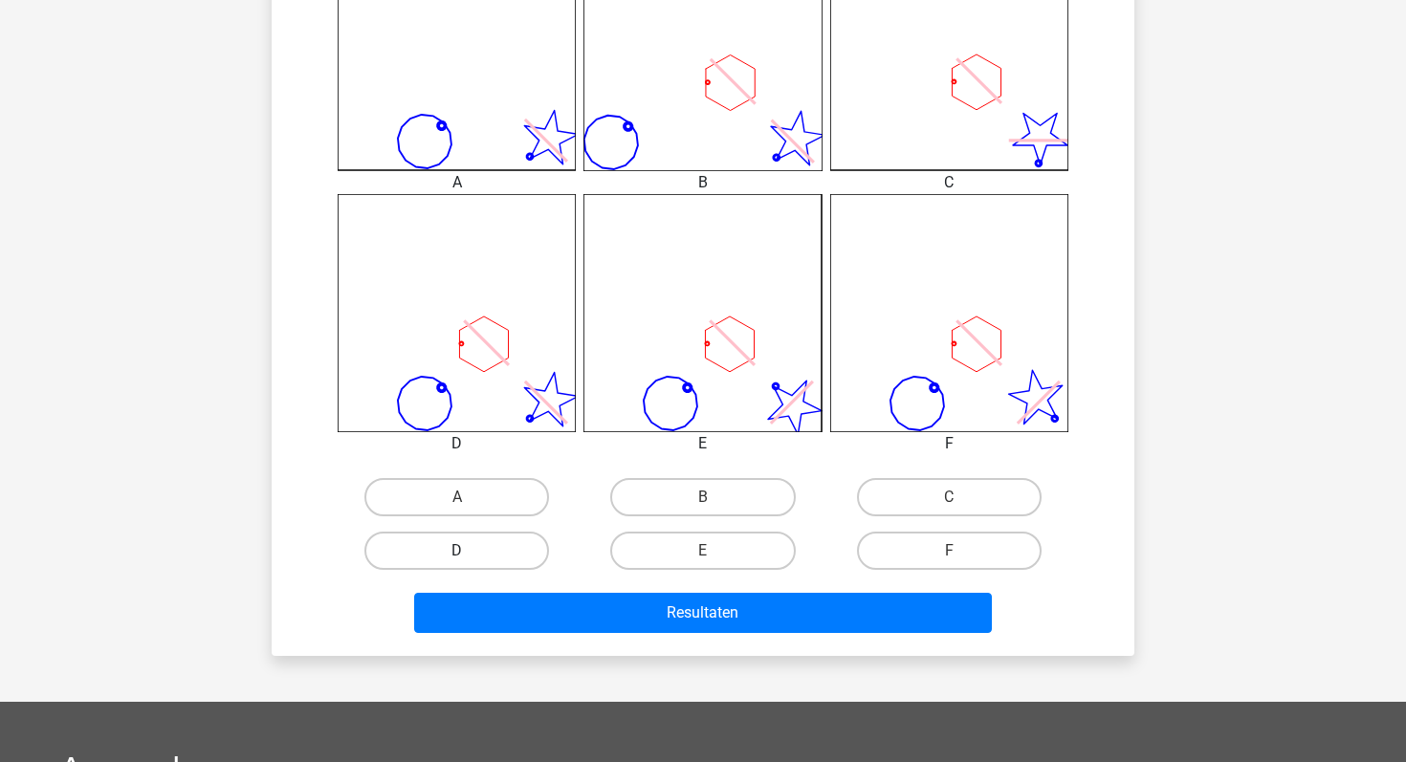
click at [531, 541] on label "D" at bounding box center [456, 551] width 185 height 38
click at [470, 551] on input "D" at bounding box center [463, 557] width 12 height 12
radio input "true"
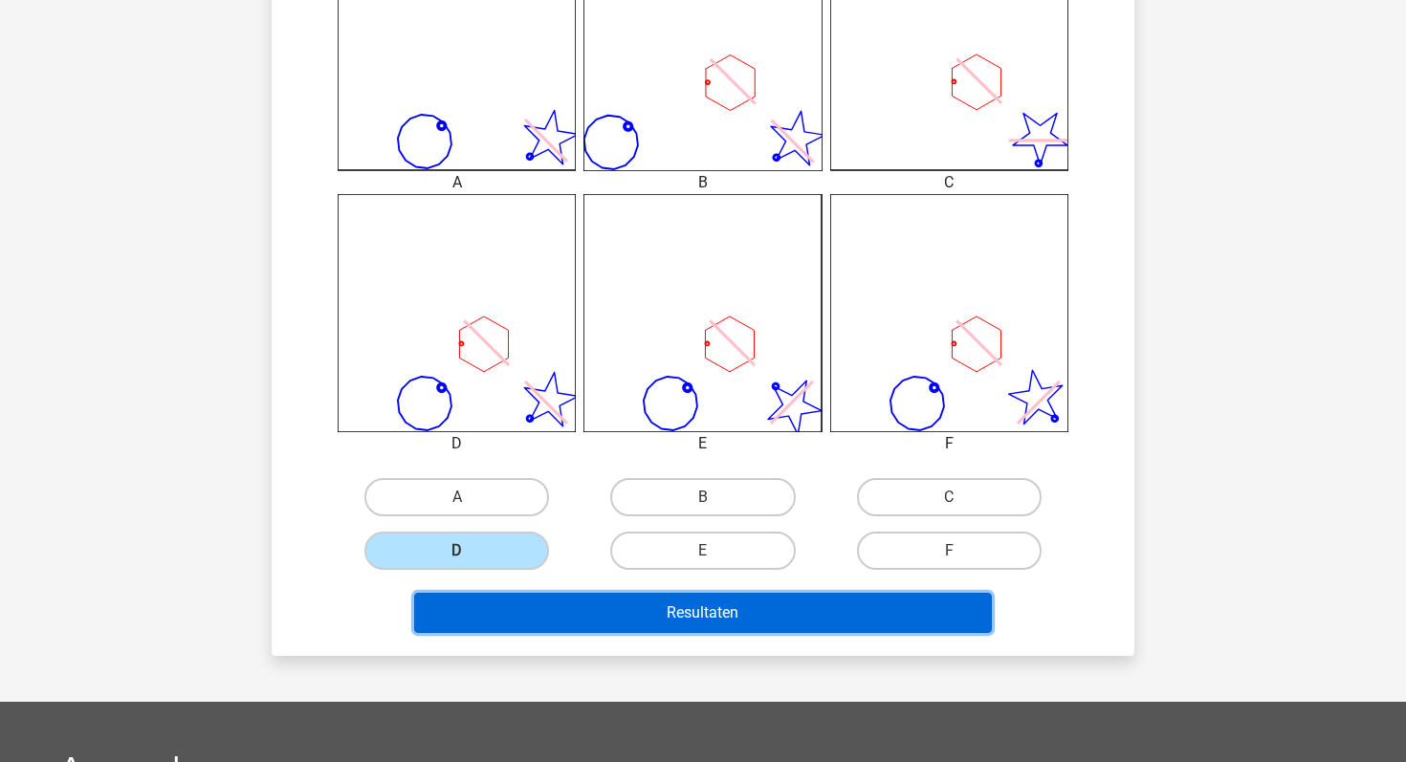
click at [583, 624] on button "Resultaten" at bounding box center [703, 613] width 579 height 40
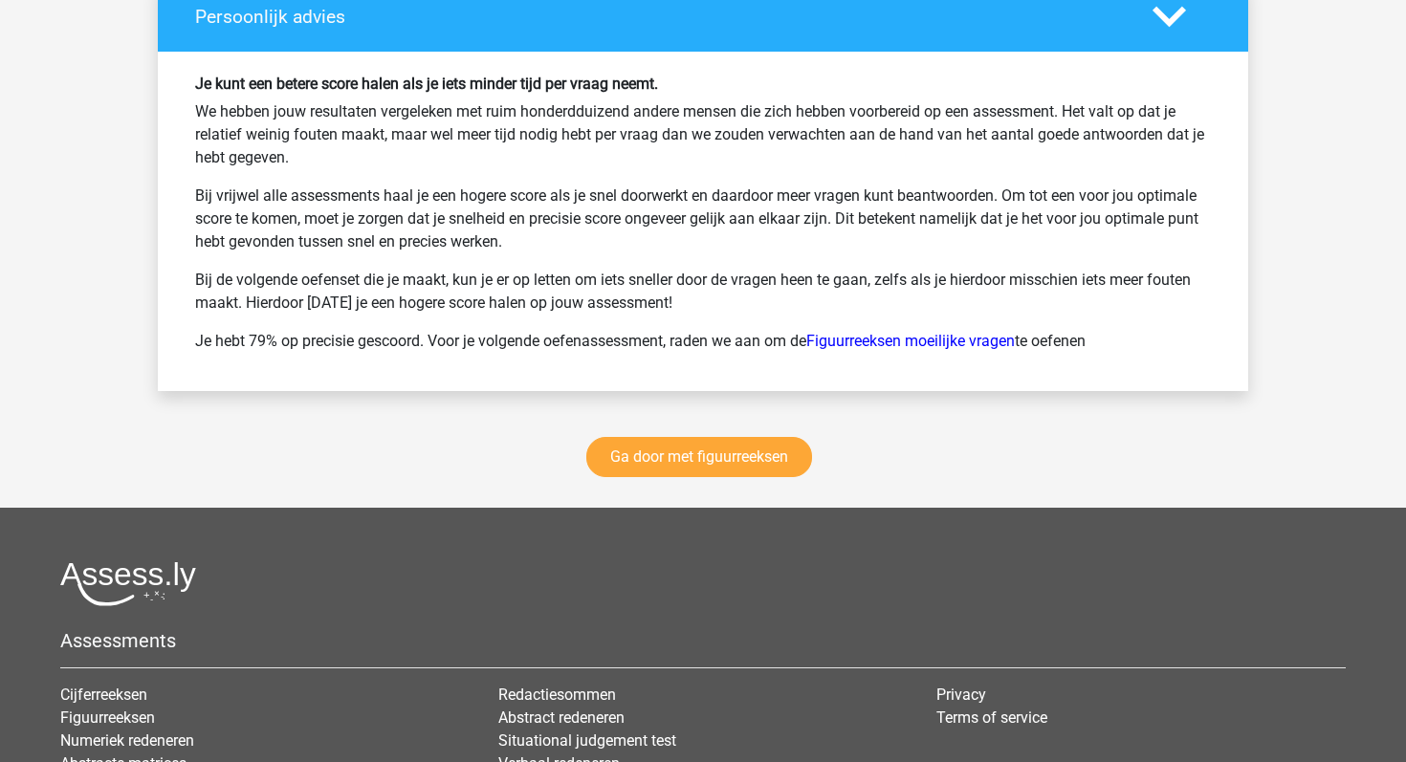
scroll to position [2593, 0]
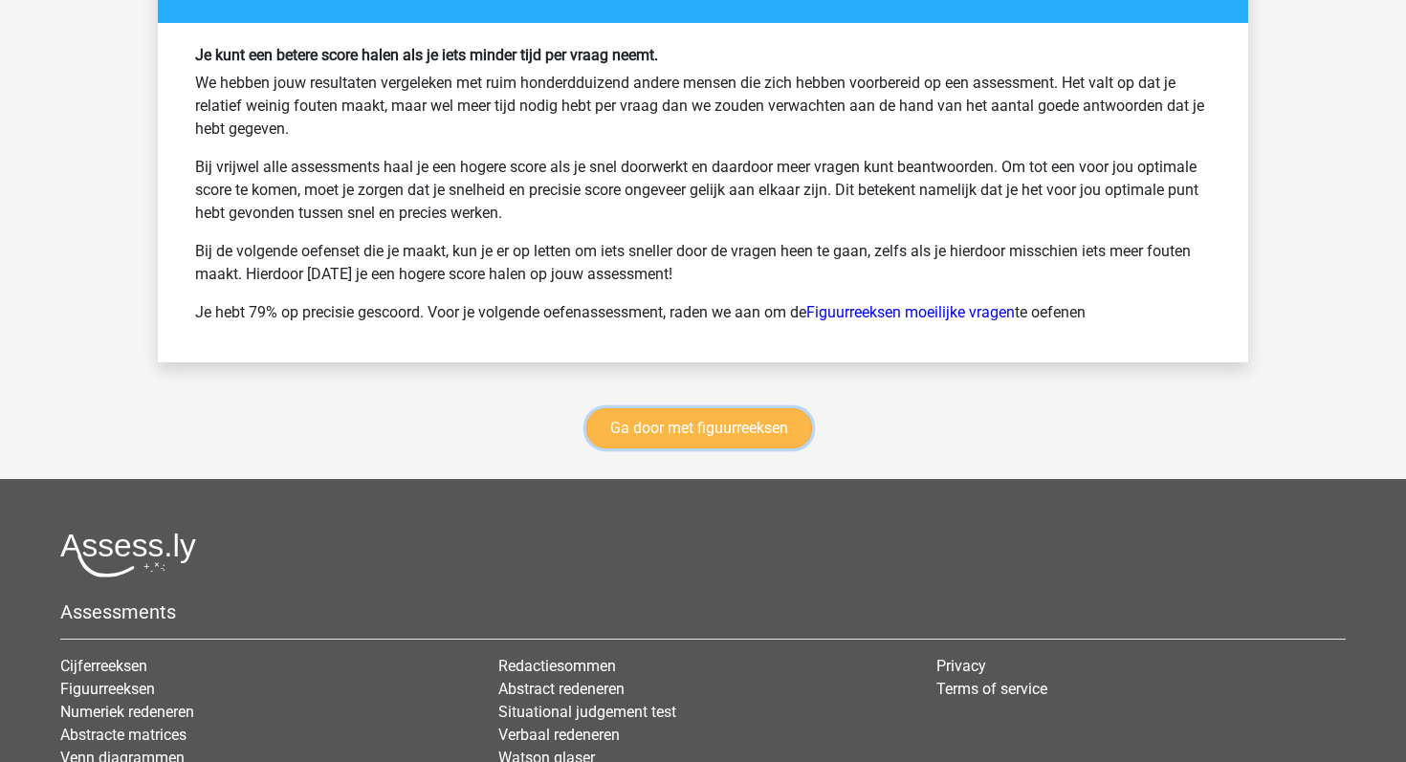
click at [730, 424] on link "Ga door met figuurreeksen" at bounding box center [699, 428] width 226 height 40
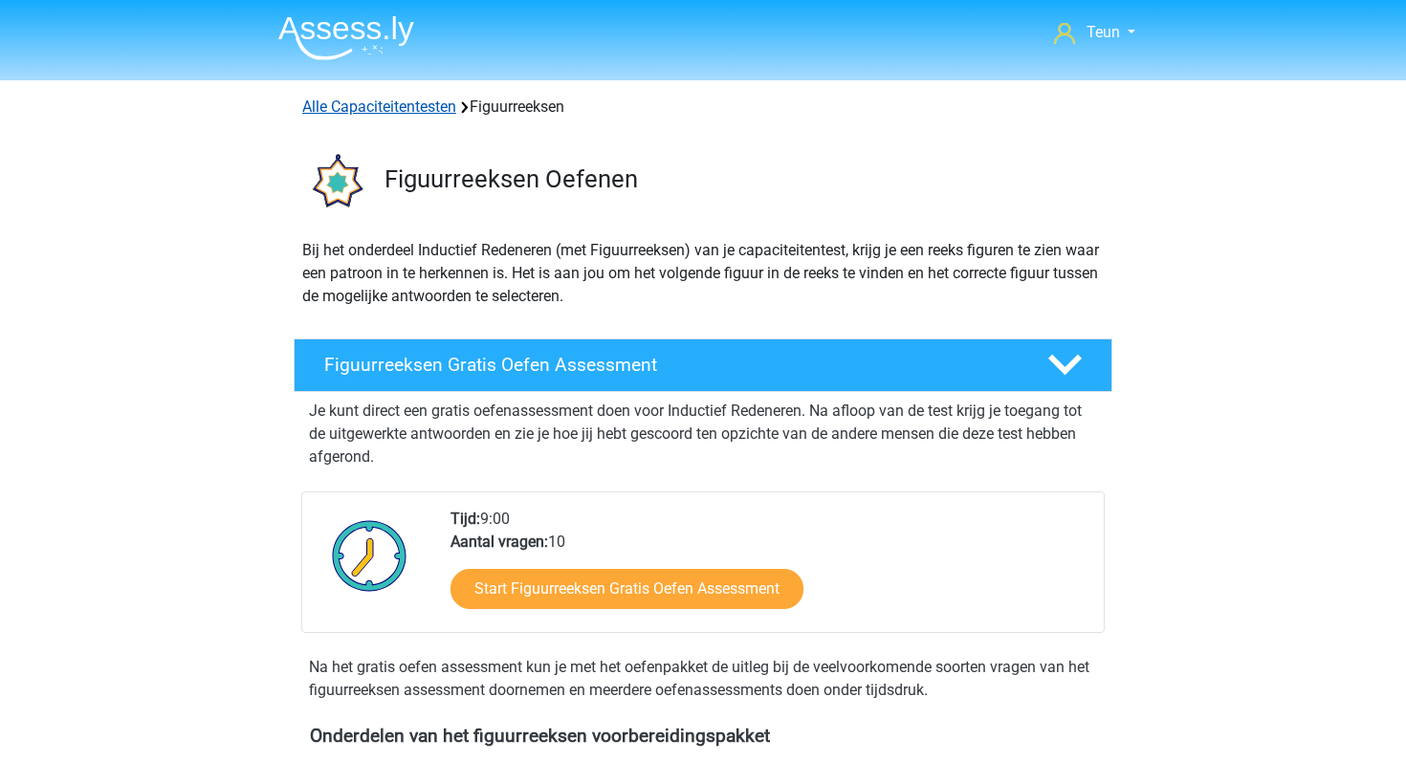
click at [411, 99] on link "Alle Capaciteitentesten" at bounding box center [379, 107] width 154 height 18
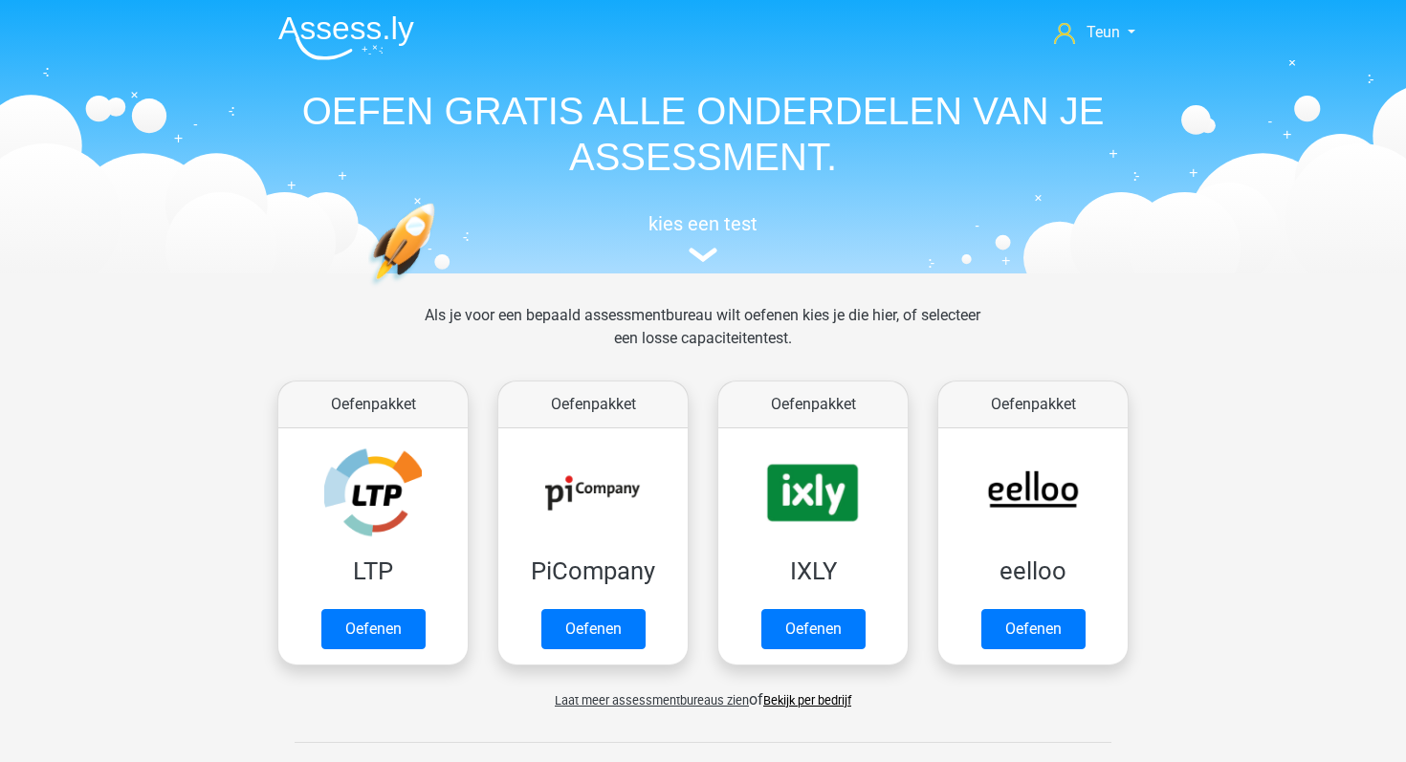
scroll to position [813, 0]
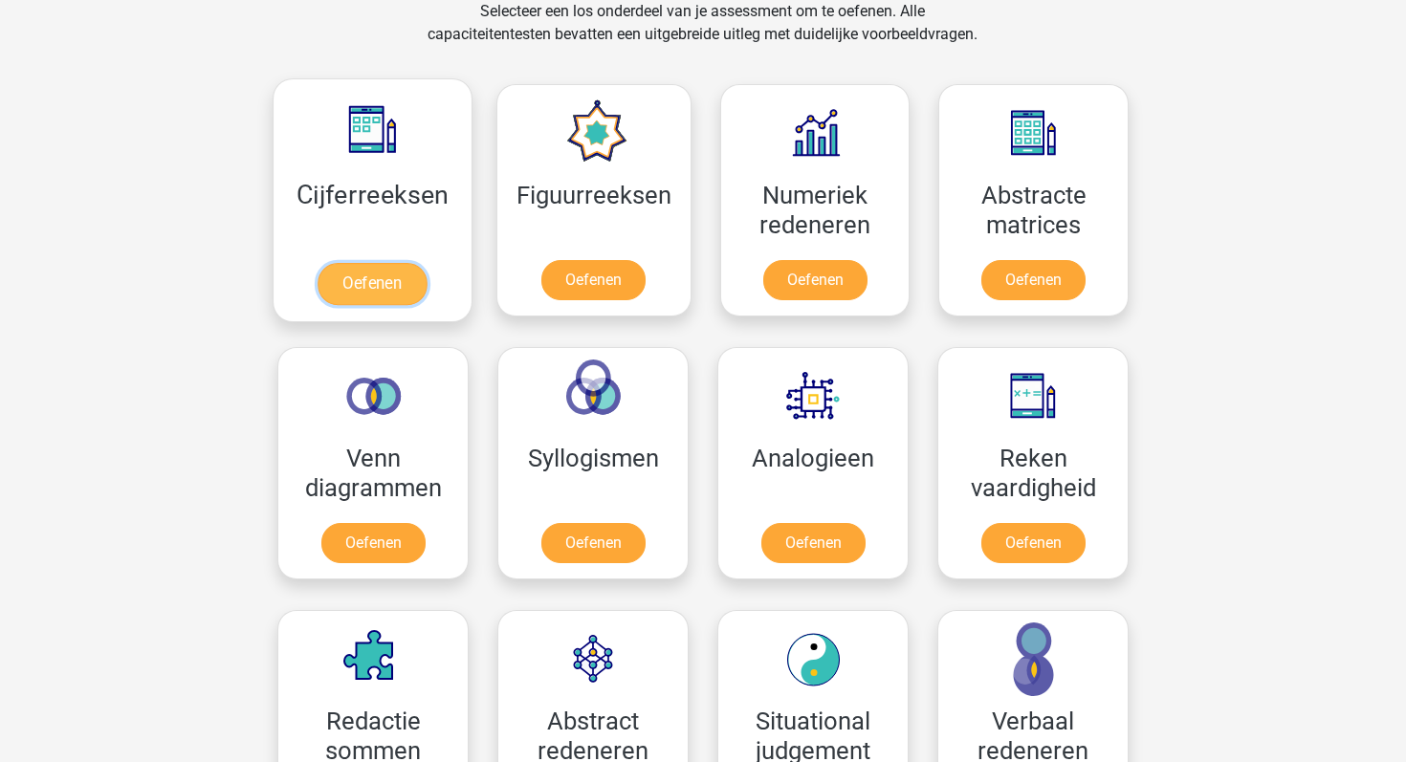
click at [415, 263] on link "Oefenen" at bounding box center [371, 284] width 109 height 42
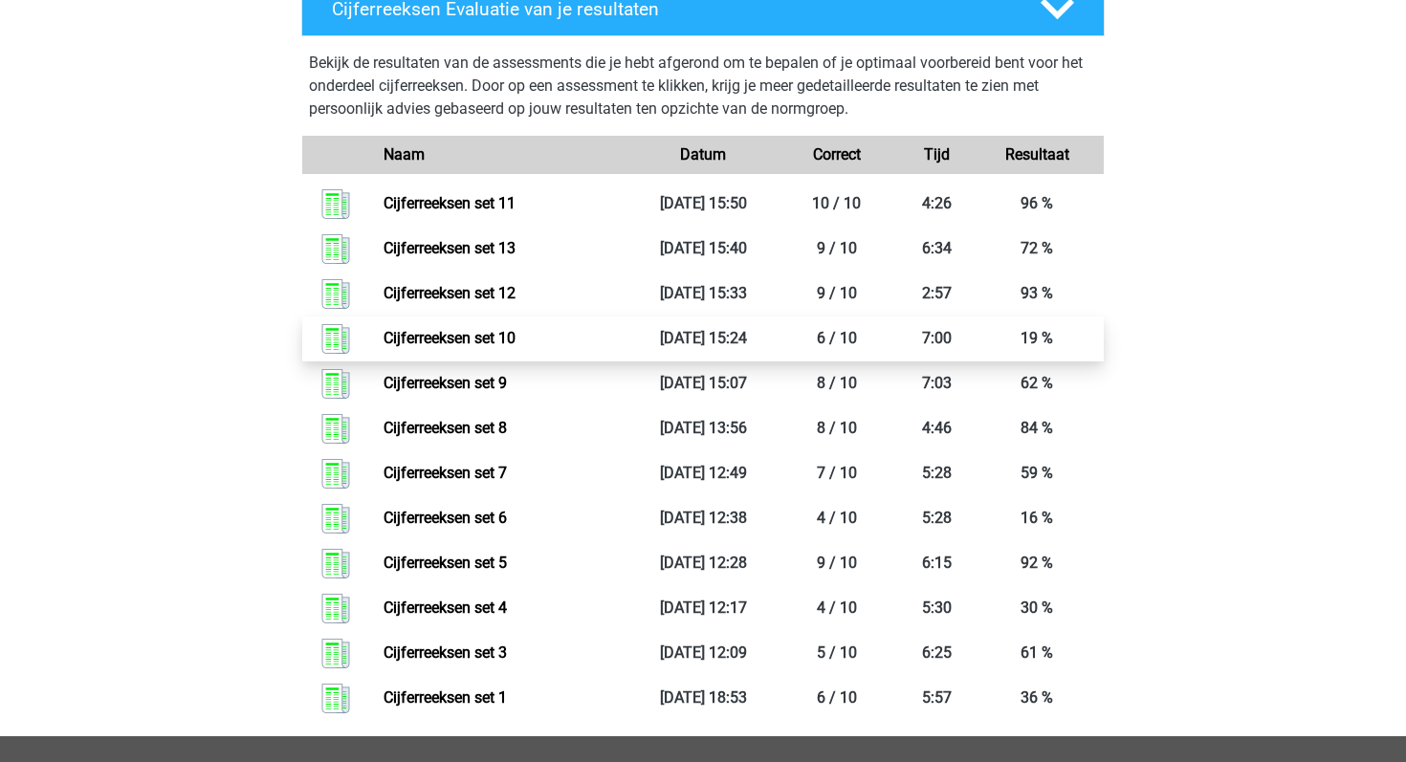
scroll to position [928, 0]
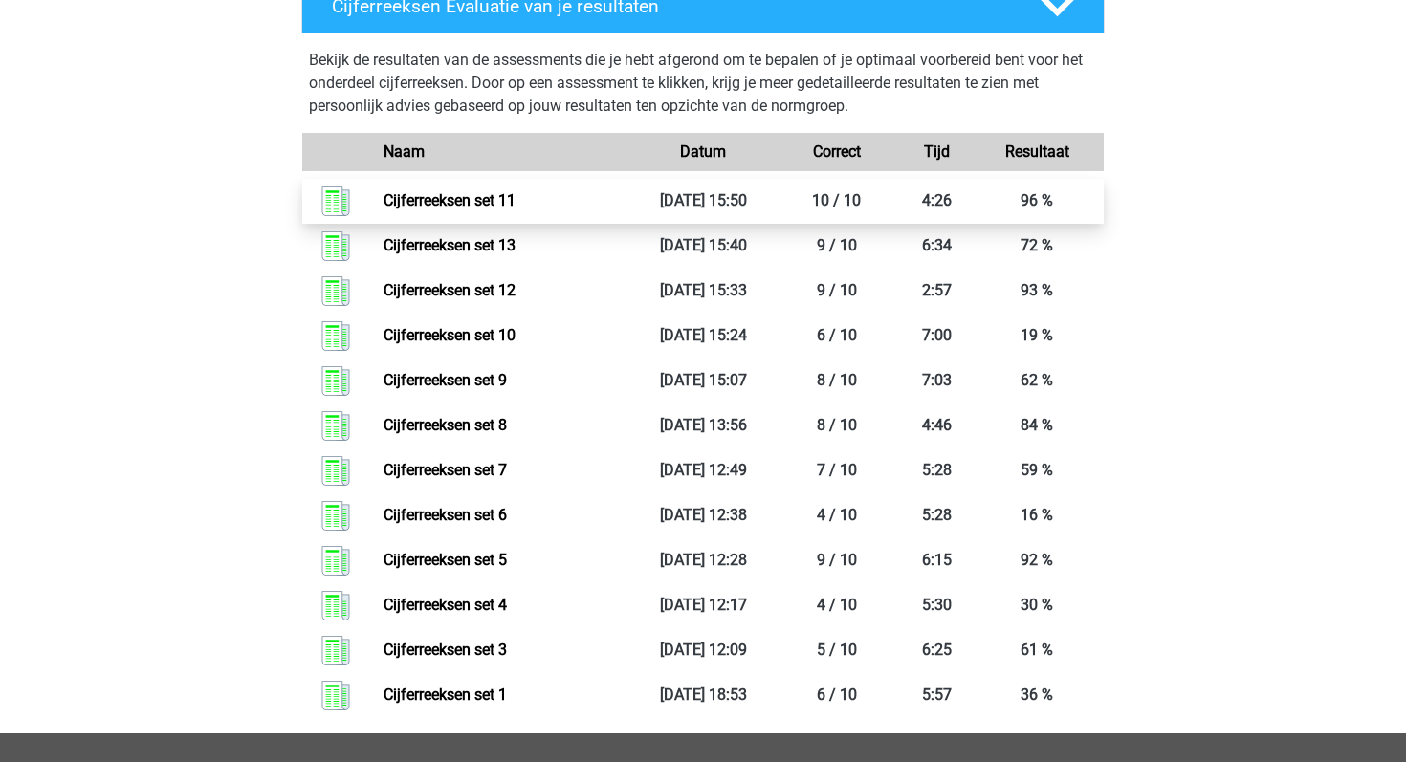
click at [515, 209] on link "Cijferreeksen set 11" at bounding box center [449, 200] width 132 height 18
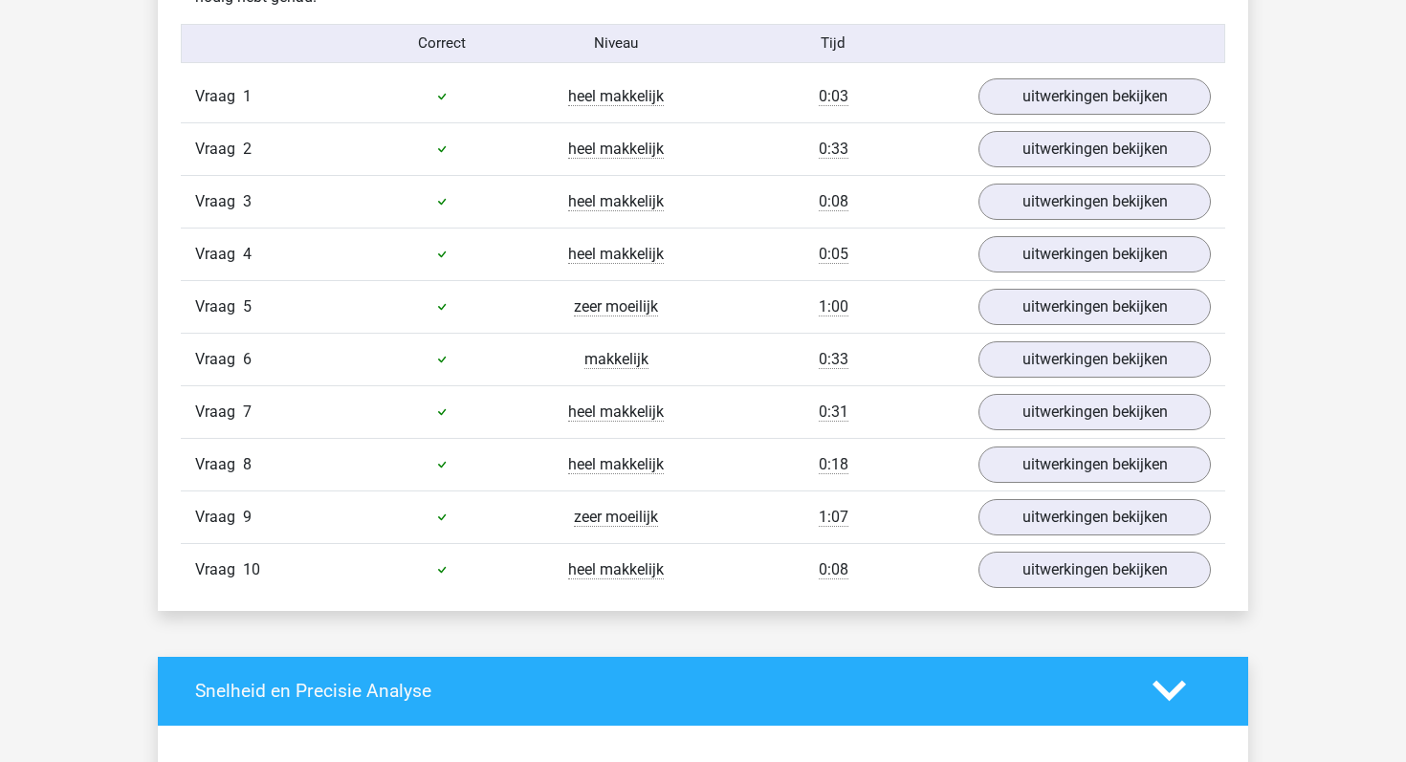
scroll to position [1236, 0]
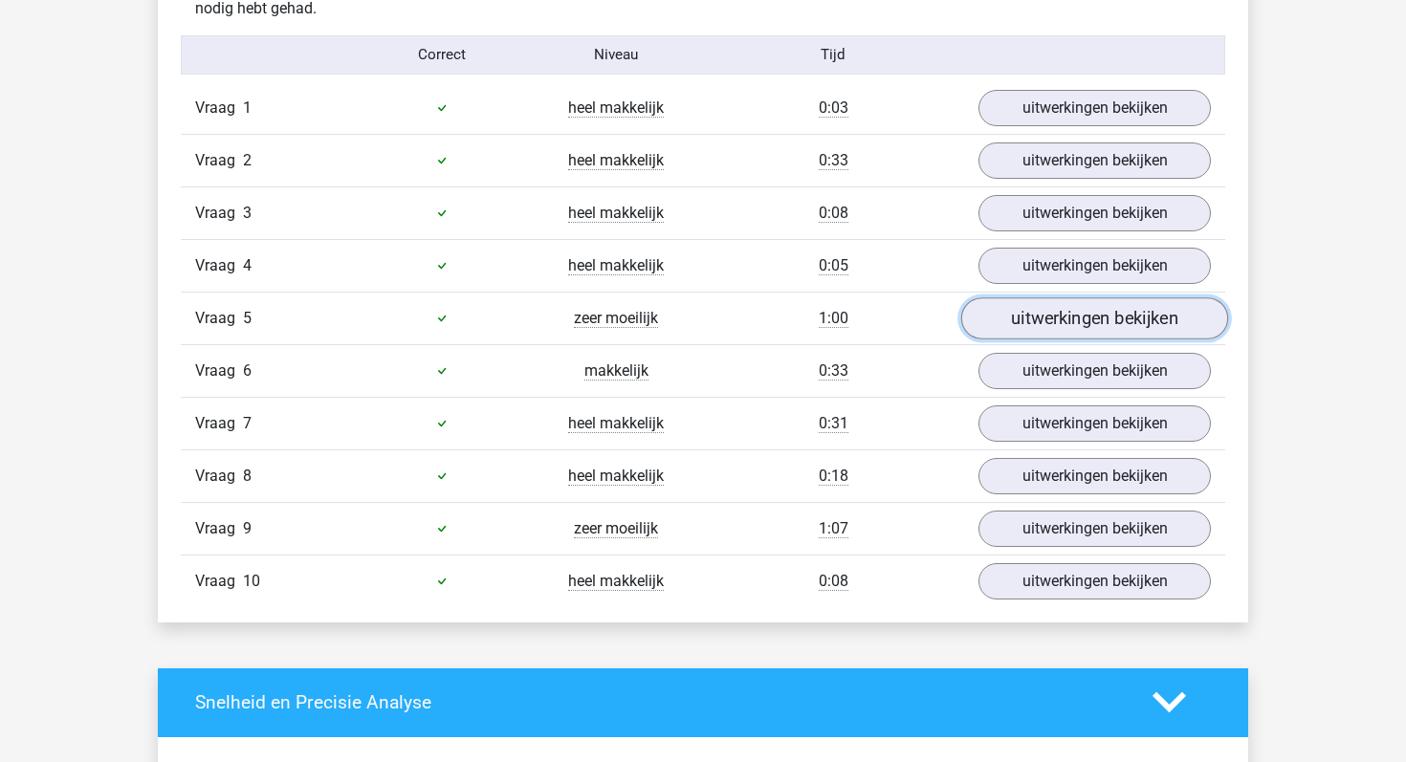
click at [1012, 309] on link "uitwerkingen bekijken" at bounding box center [1094, 318] width 267 height 42
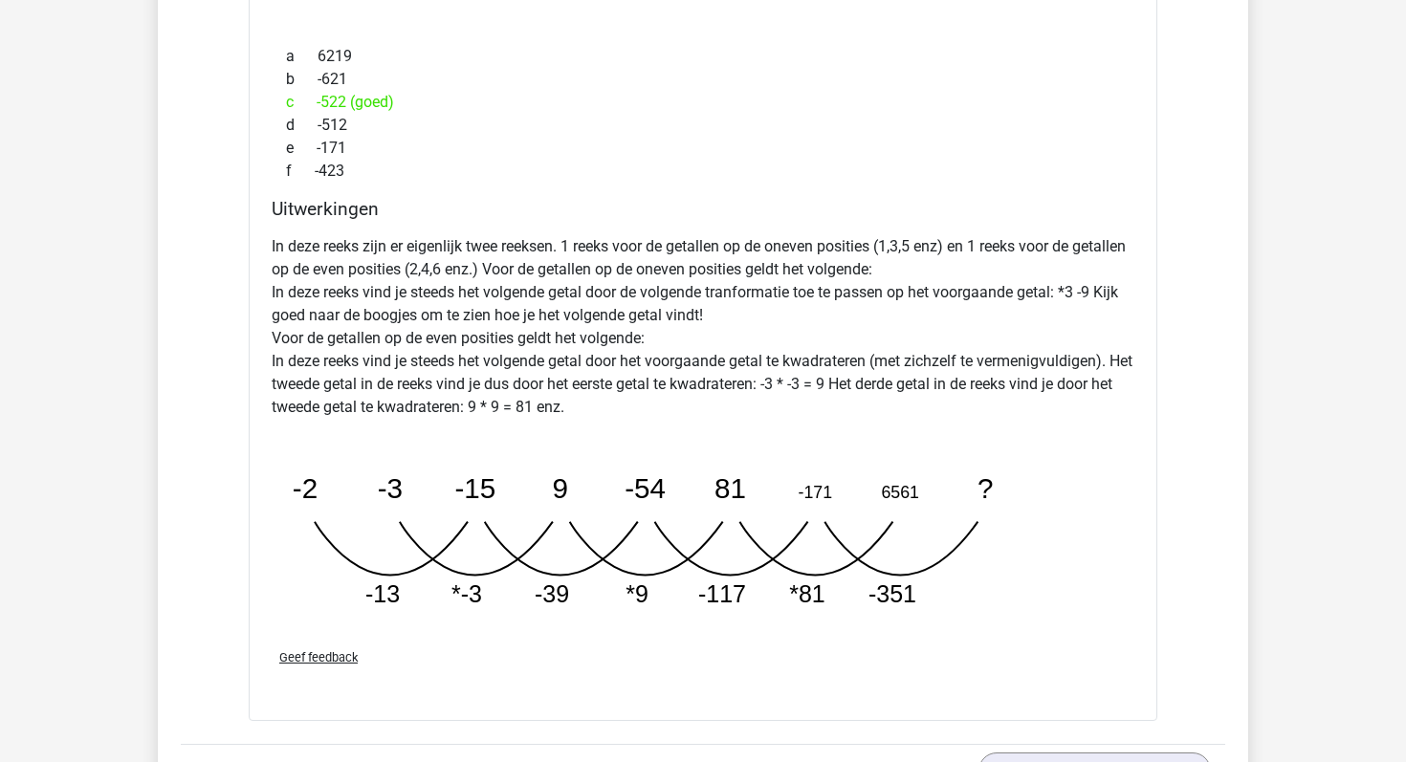
scroll to position [1836, 0]
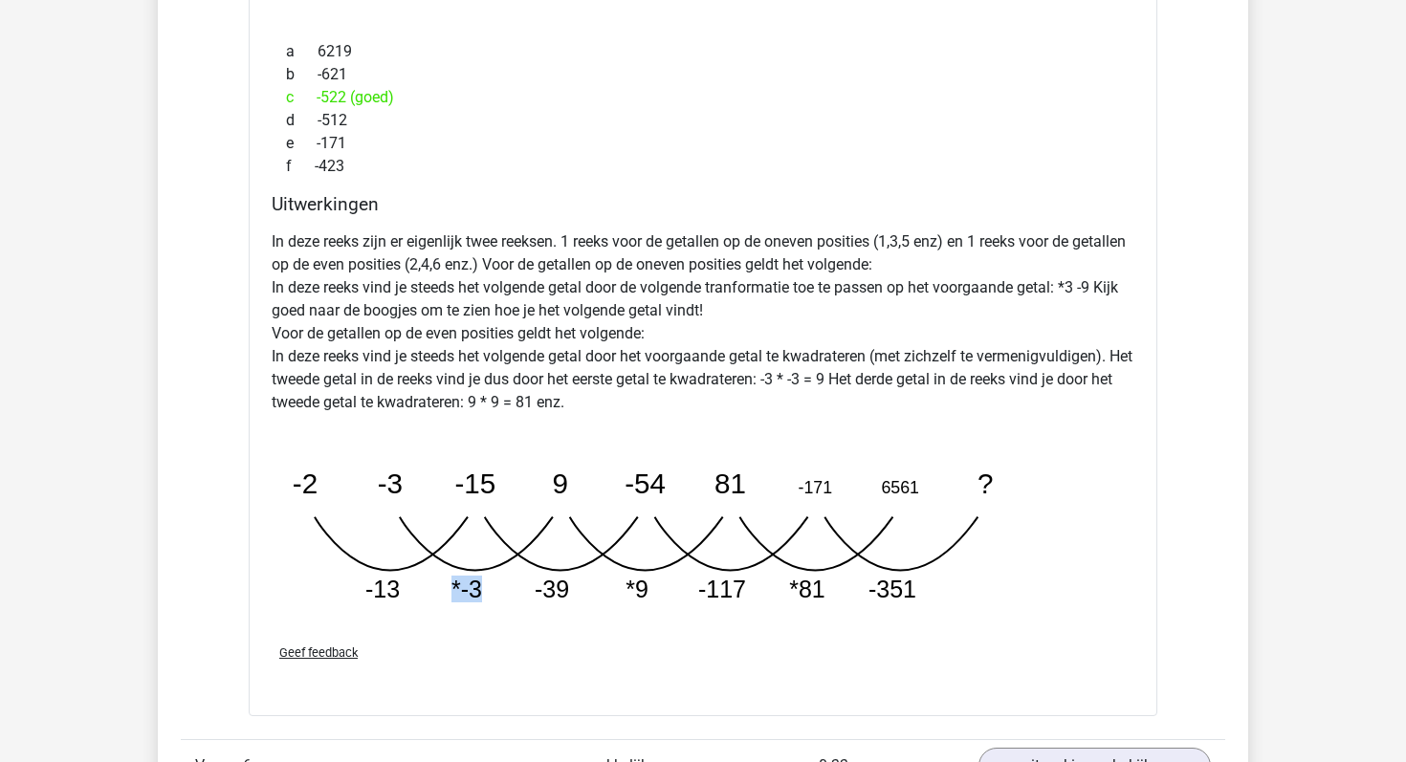
click at [494, 566] on icon "image/svg+xml -2 -3 -15 9 -54 81 -171 6561 ? -13 *-3 -39 *9 -117 *81" at bounding box center [654, 524] width 765 height 191
click at [552, 621] on div "In deze reeks zijn er eigenlijk twee reeksen. 1 reeks voor de getallen op de on…" at bounding box center [703, 425] width 863 height 405
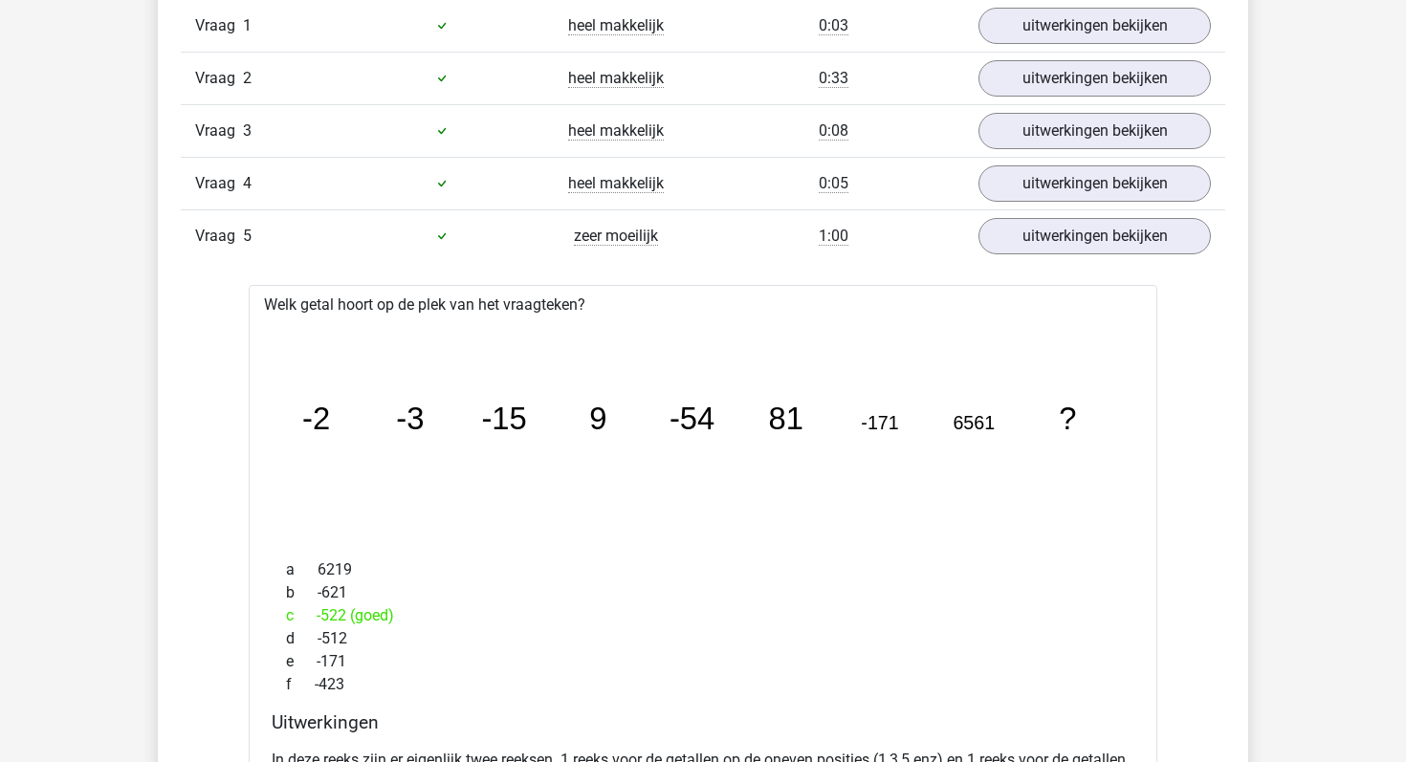
scroll to position [1313, 0]
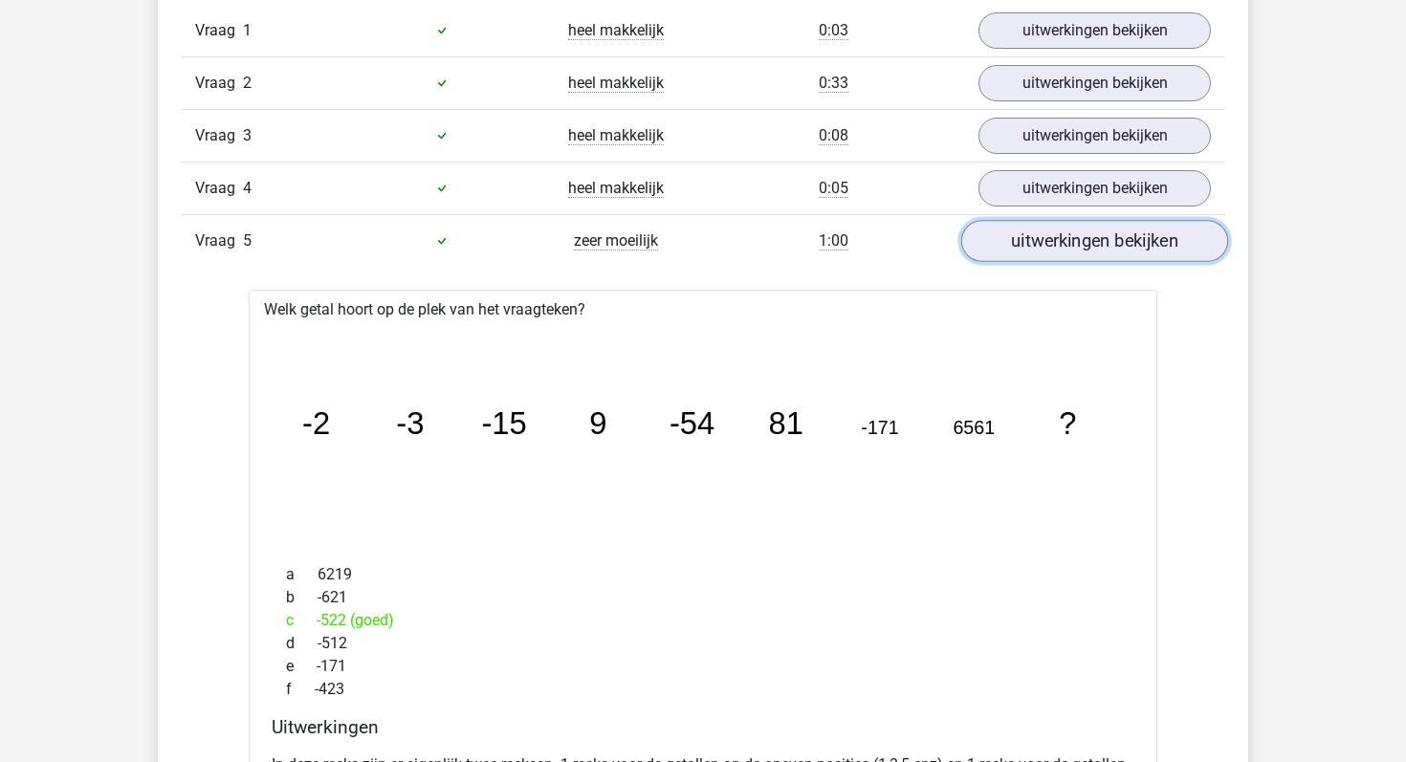
click at [1012, 240] on link "uitwerkingen bekijken" at bounding box center [1094, 241] width 267 height 42
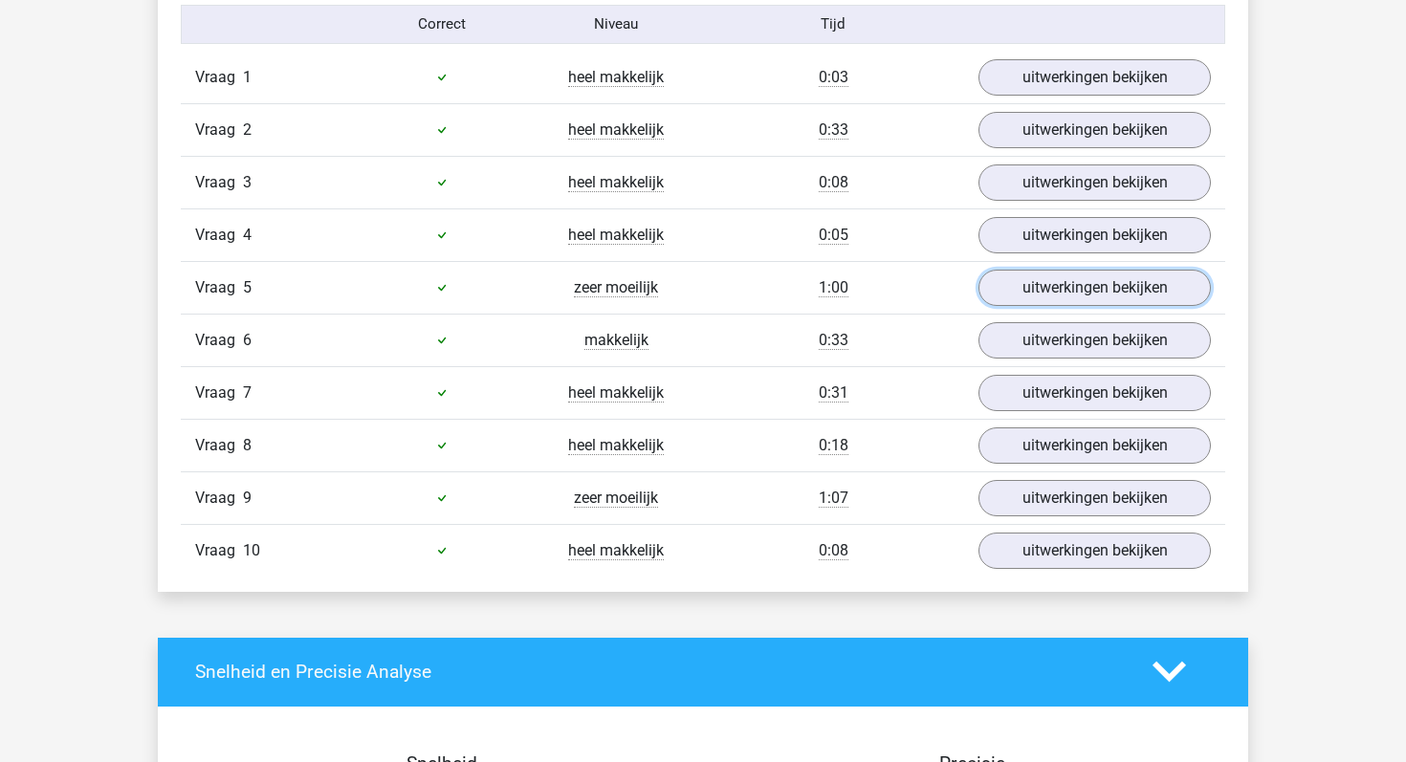
scroll to position [1264, 0]
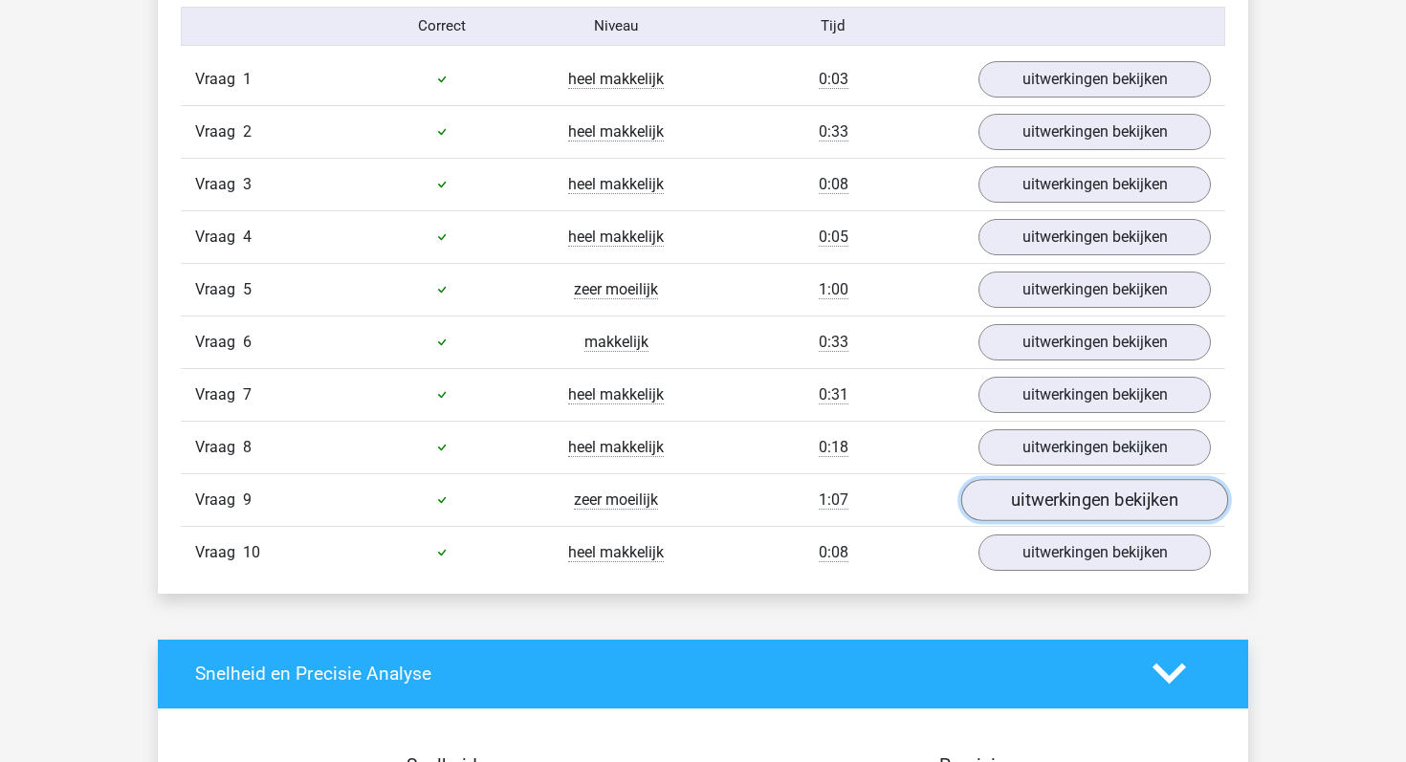
click at [1130, 489] on link "uitwerkingen bekijken" at bounding box center [1094, 500] width 267 height 42
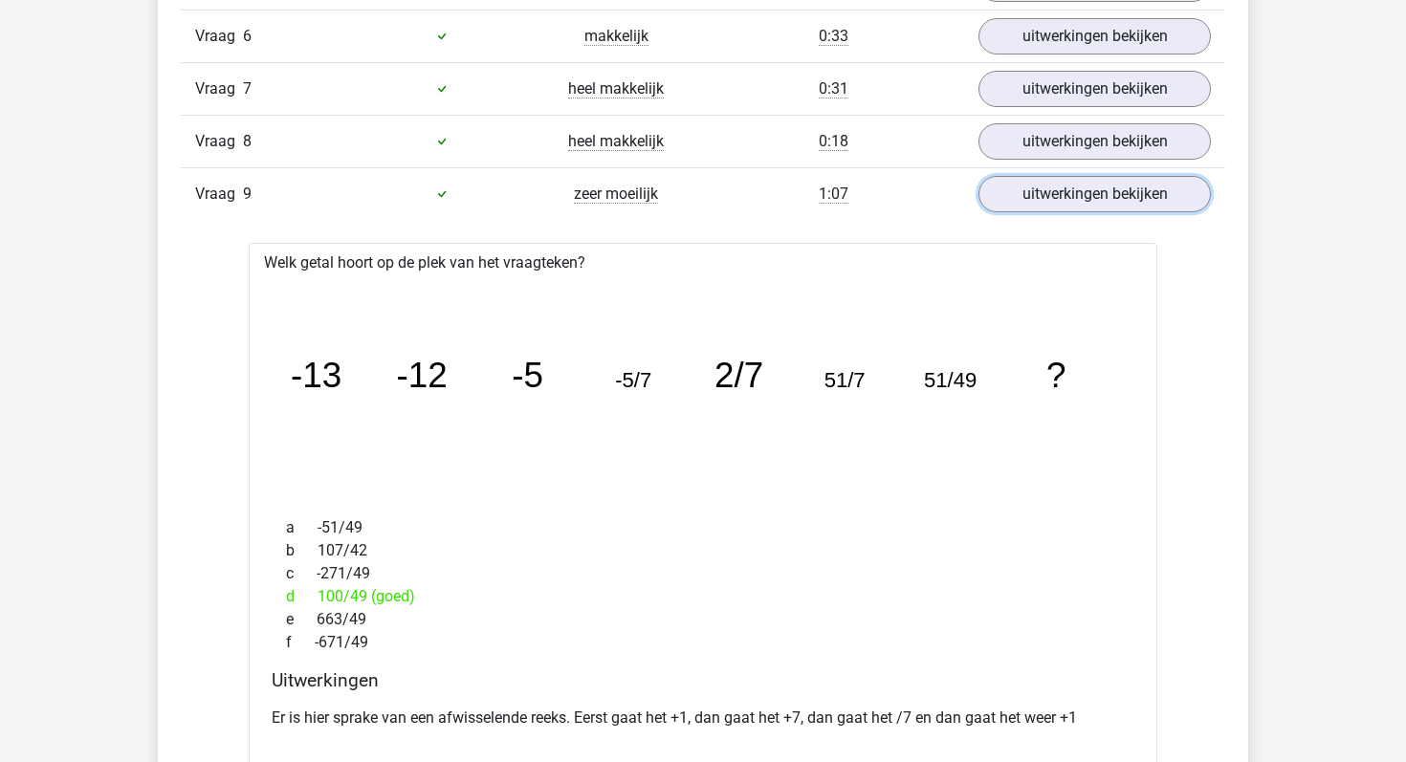
scroll to position [1558, 0]
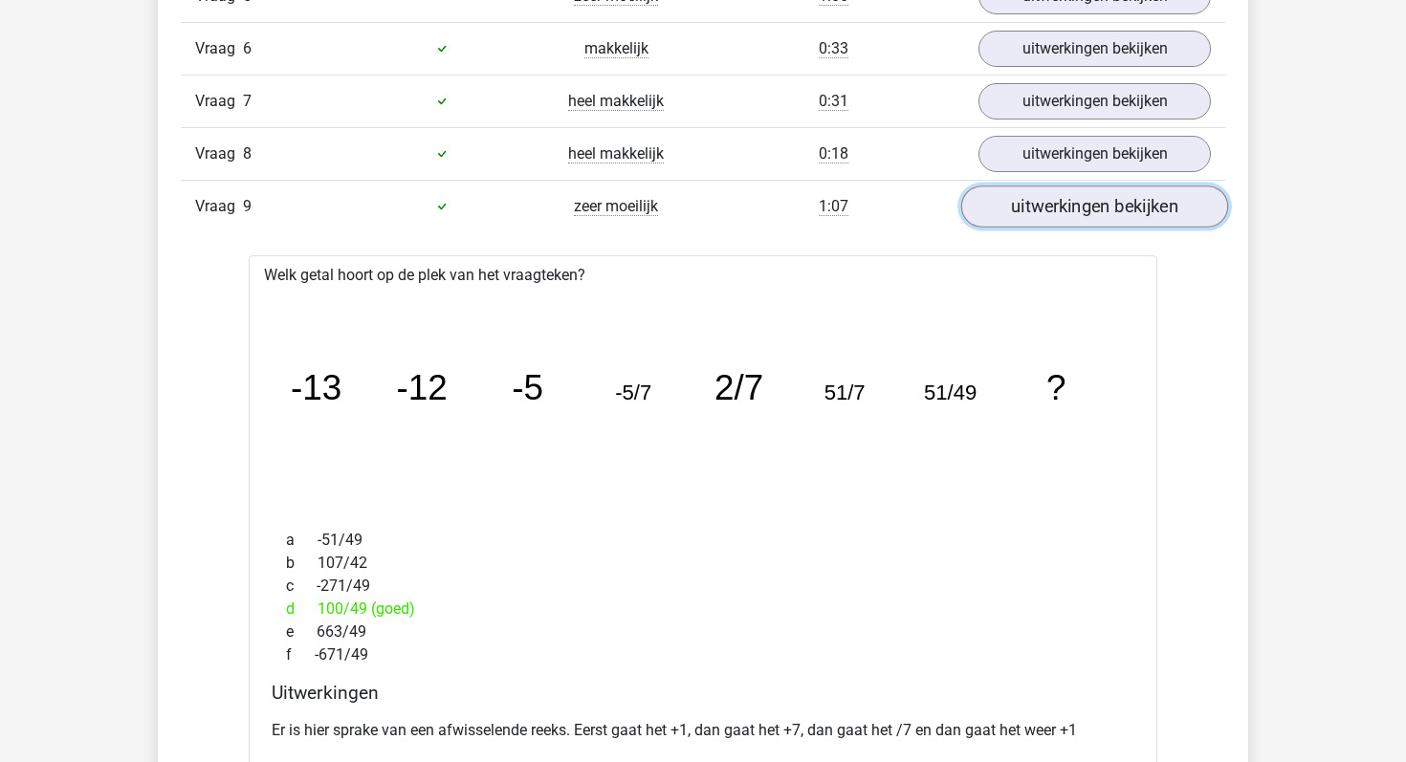
click at [994, 214] on link "uitwerkingen bekijken" at bounding box center [1094, 207] width 267 height 42
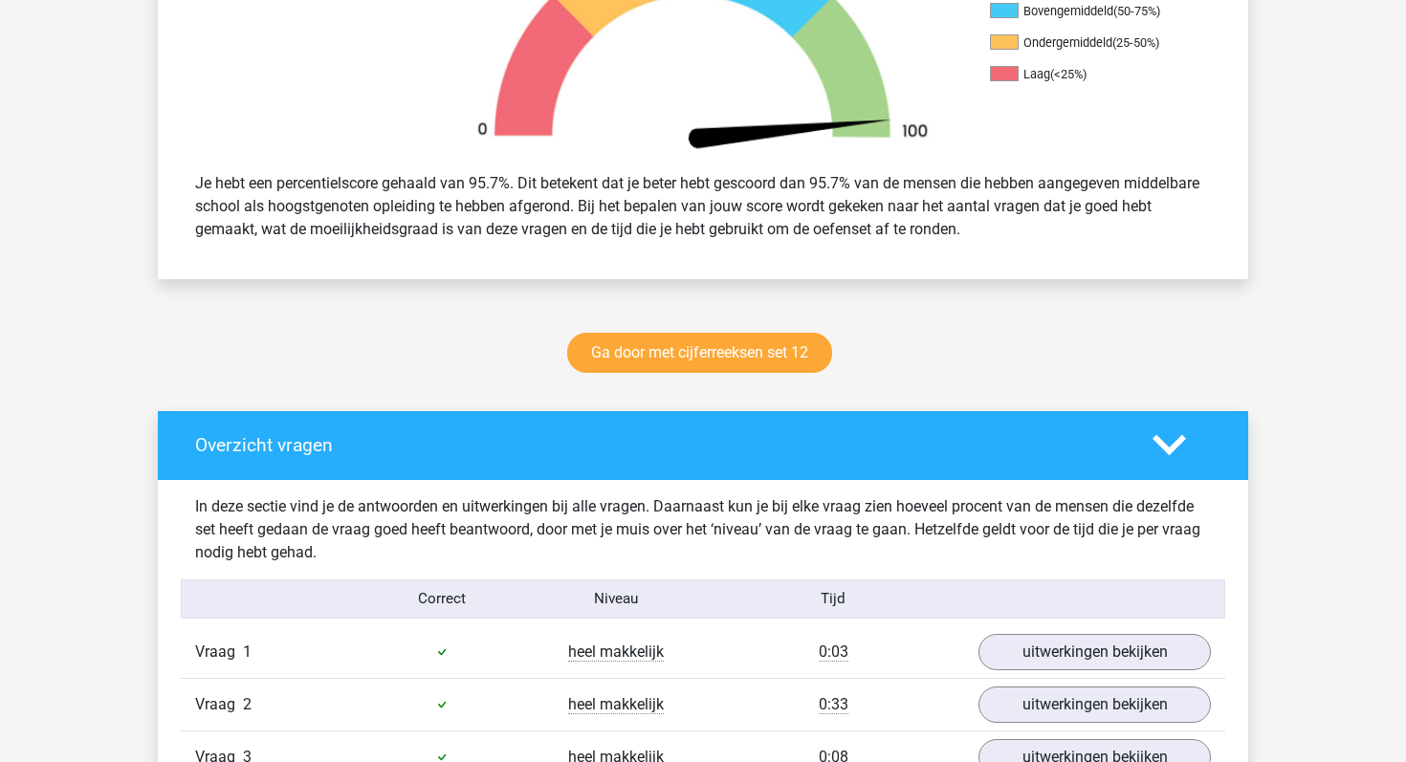
scroll to position [693, 0]
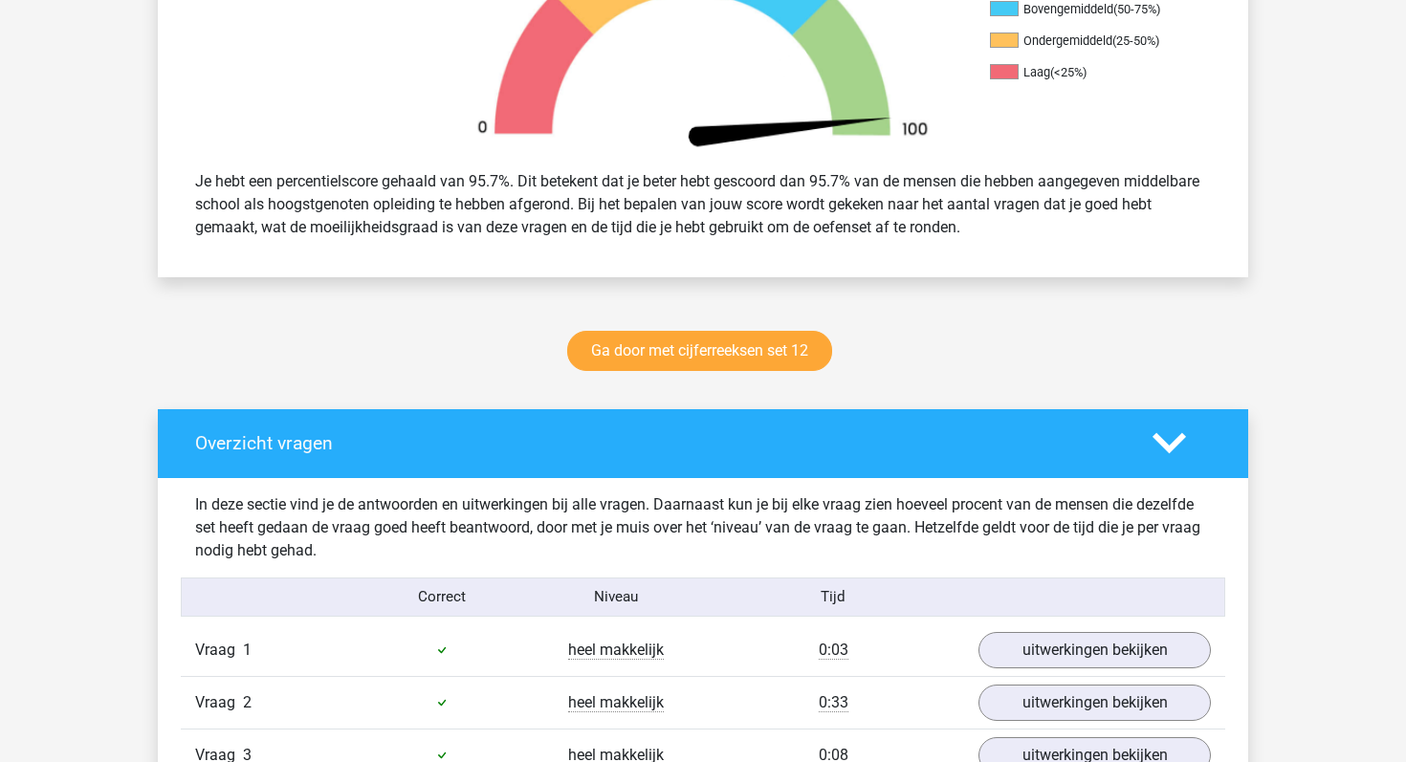
drag, startPoint x: 531, startPoint y: 421, endPoint x: 690, endPoint y: 2, distance: 448.3
